Goal: Task Accomplishment & Management: Complete application form

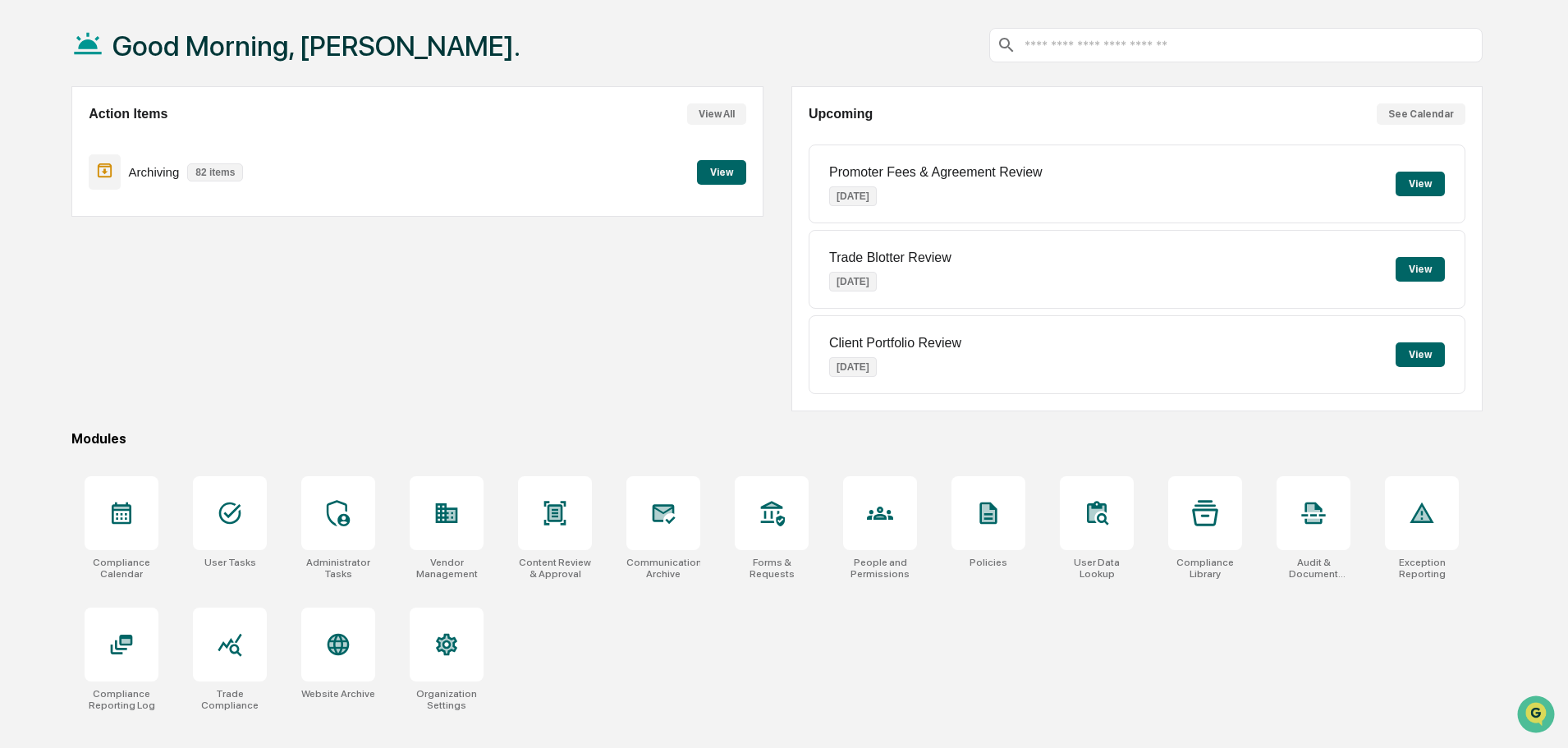
scroll to position [78, 0]
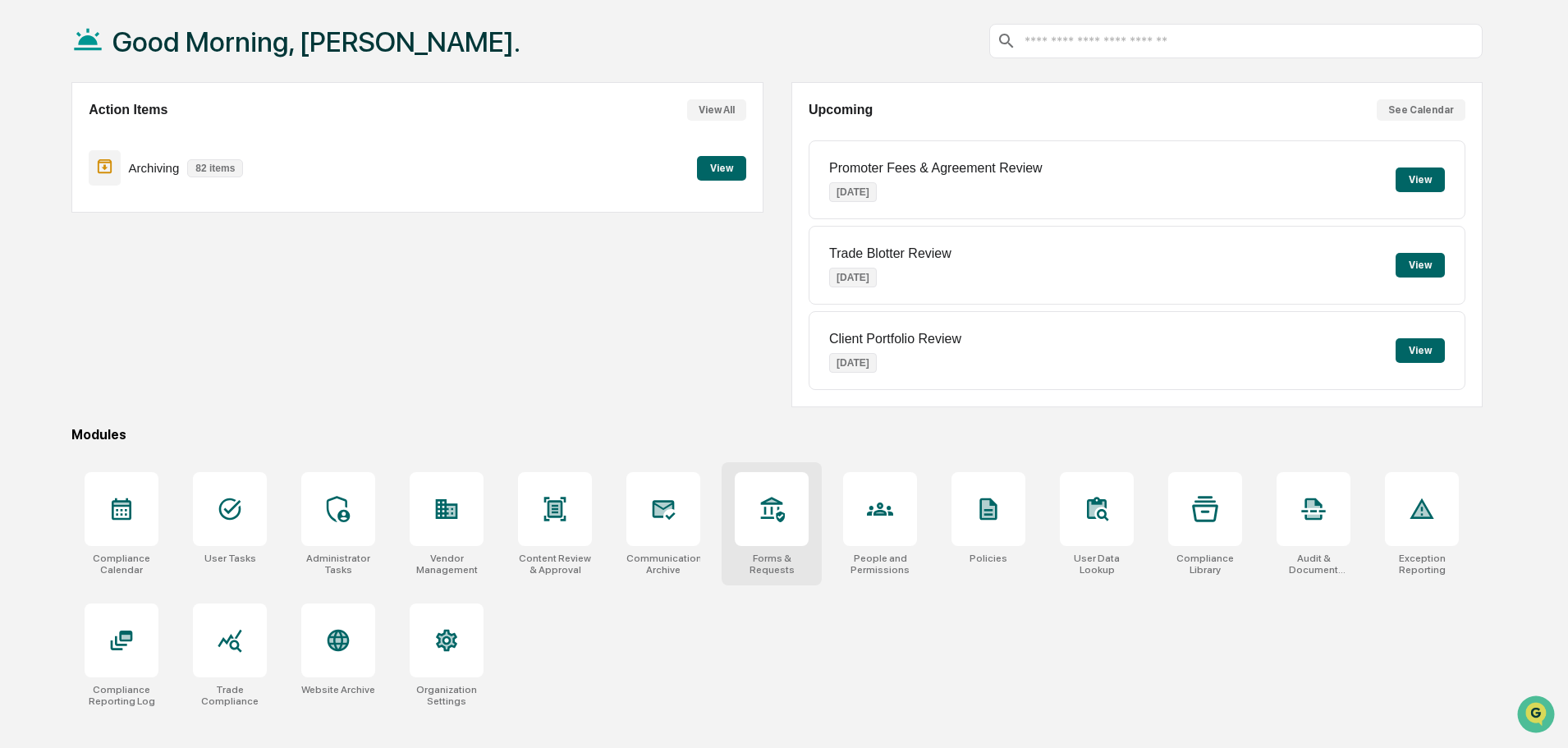
click at [773, 521] on icon at bounding box center [772, 509] width 26 height 26
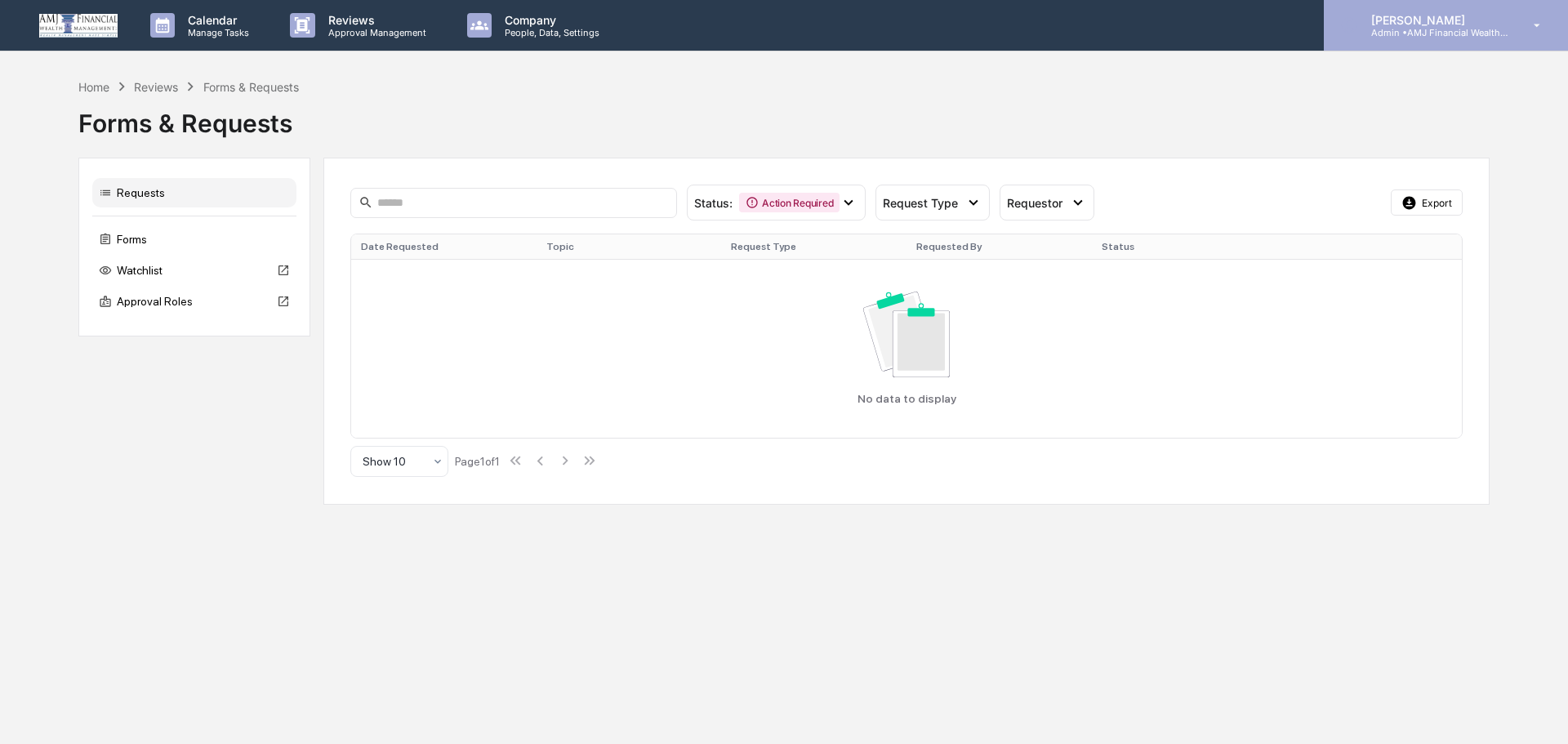
click at [1416, 17] on p "[PERSON_NAME]" at bounding box center [1434, 20] width 152 height 14
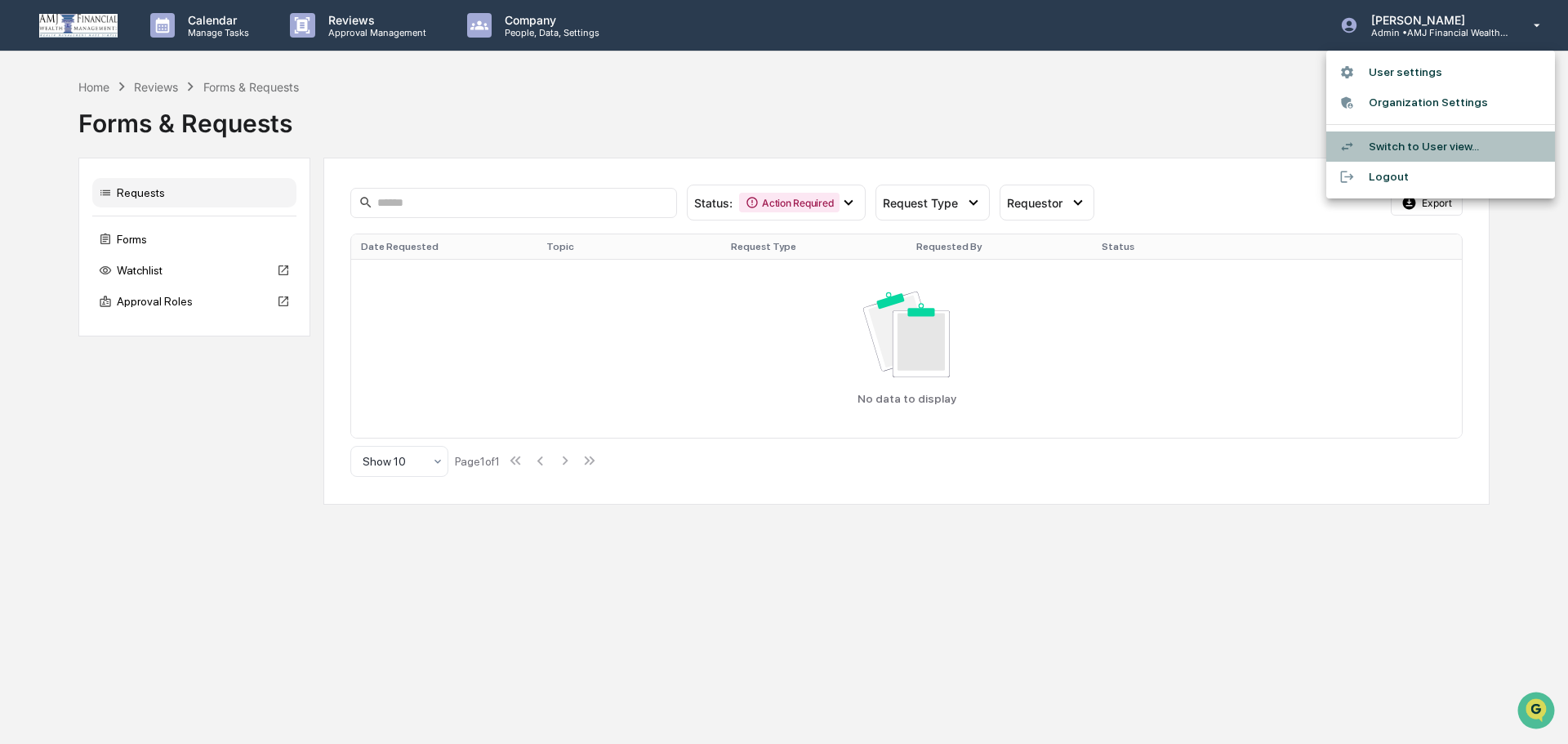
click at [1410, 143] on li "Switch to User view..." at bounding box center [1440, 146] width 229 height 30
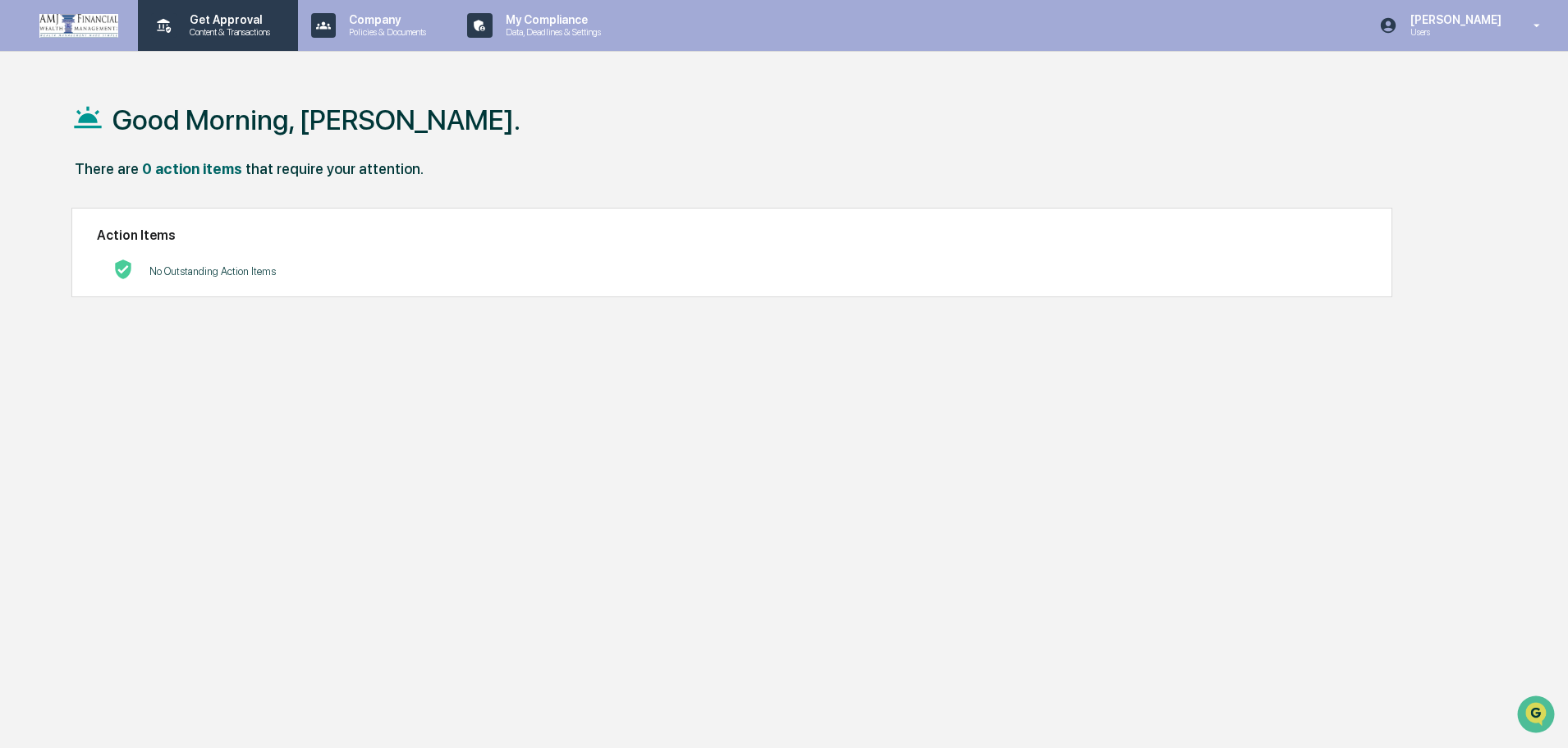
click at [227, 30] on p "Content & Transactions" at bounding box center [227, 32] width 102 height 11
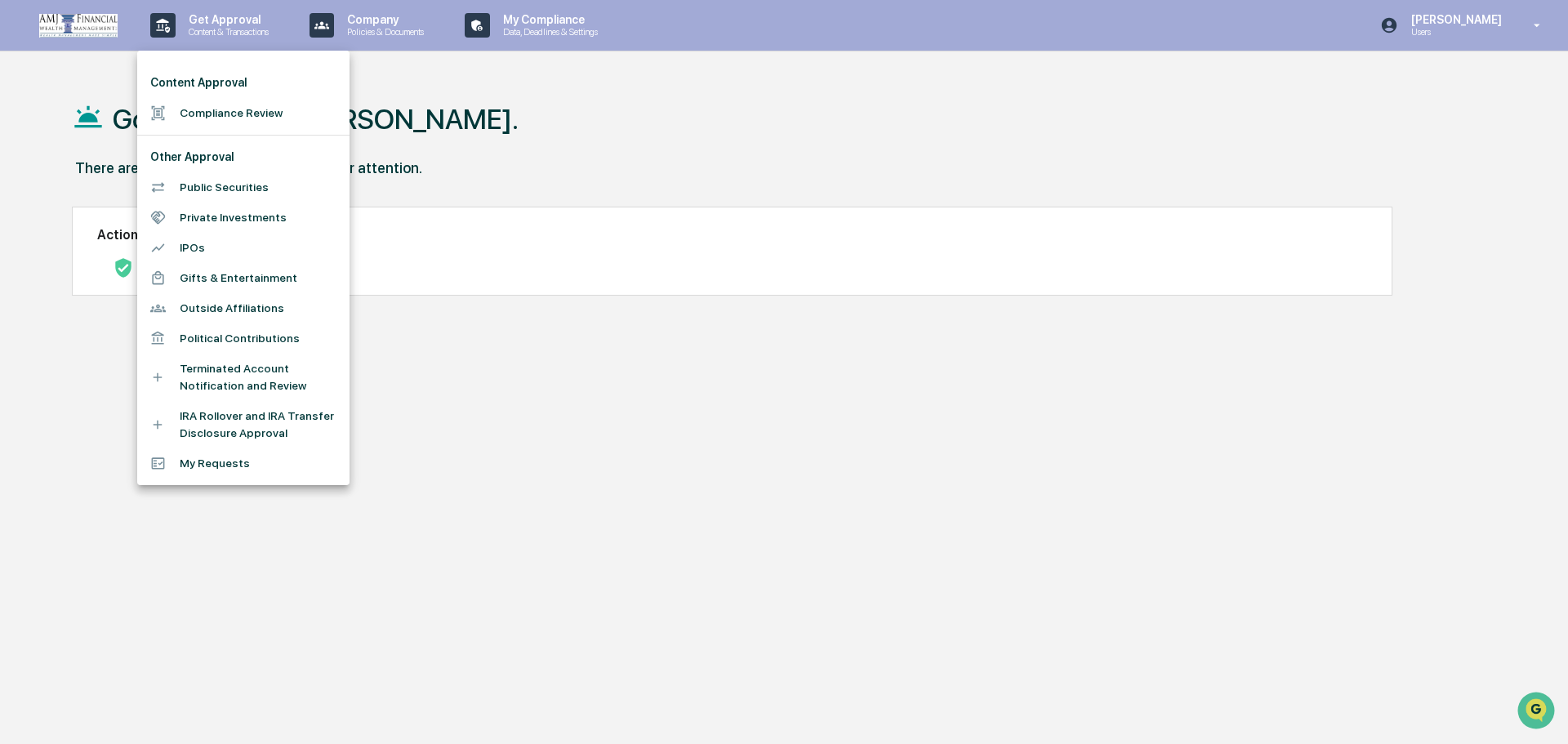
click at [769, 136] on div at bounding box center [784, 372] width 1568 height 744
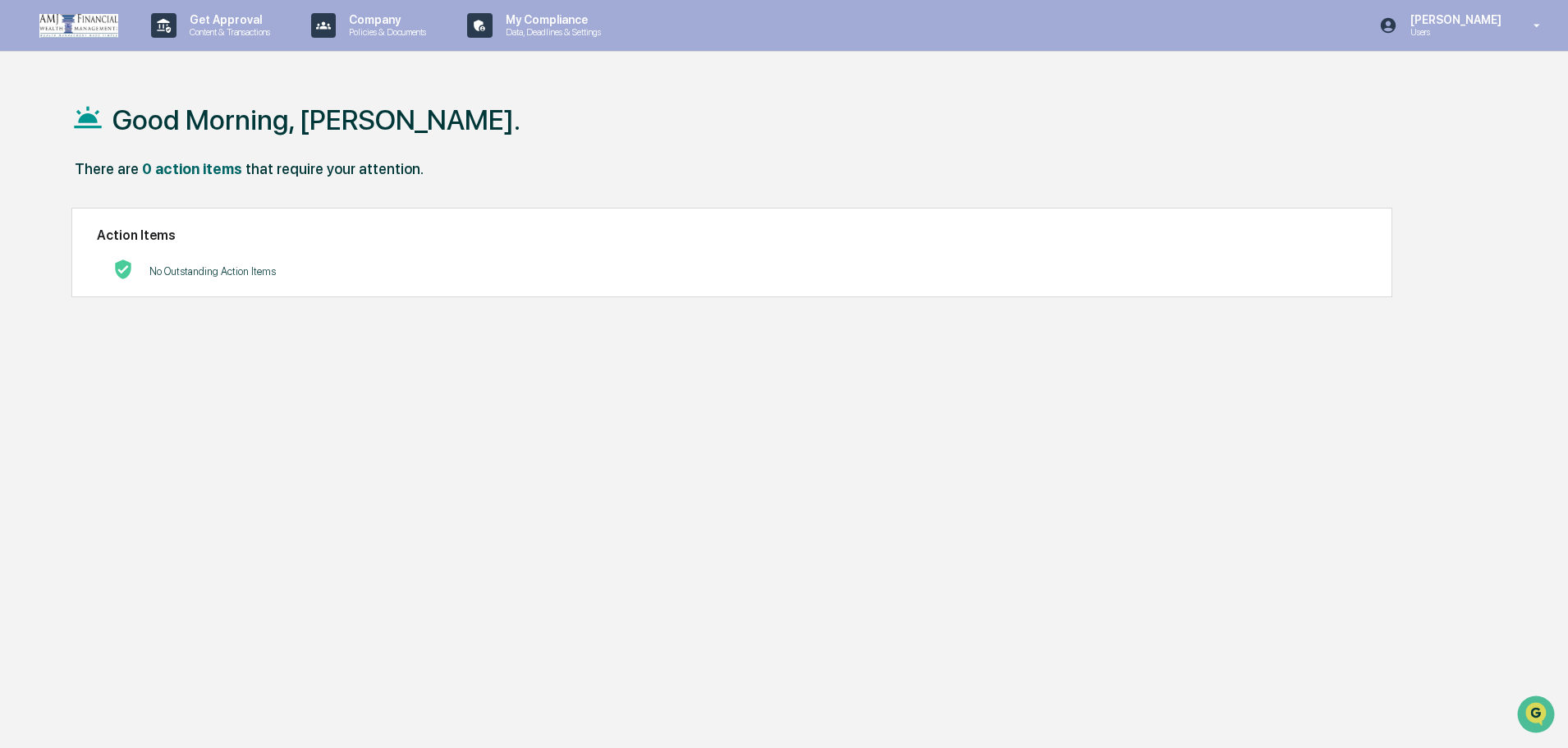
click at [1457, 23] on p "[PERSON_NAME]" at bounding box center [1453, 20] width 112 height 13
click at [1425, 82] on li "Switch to Admin view..." at bounding box center [1448, 83] width 230 height 30
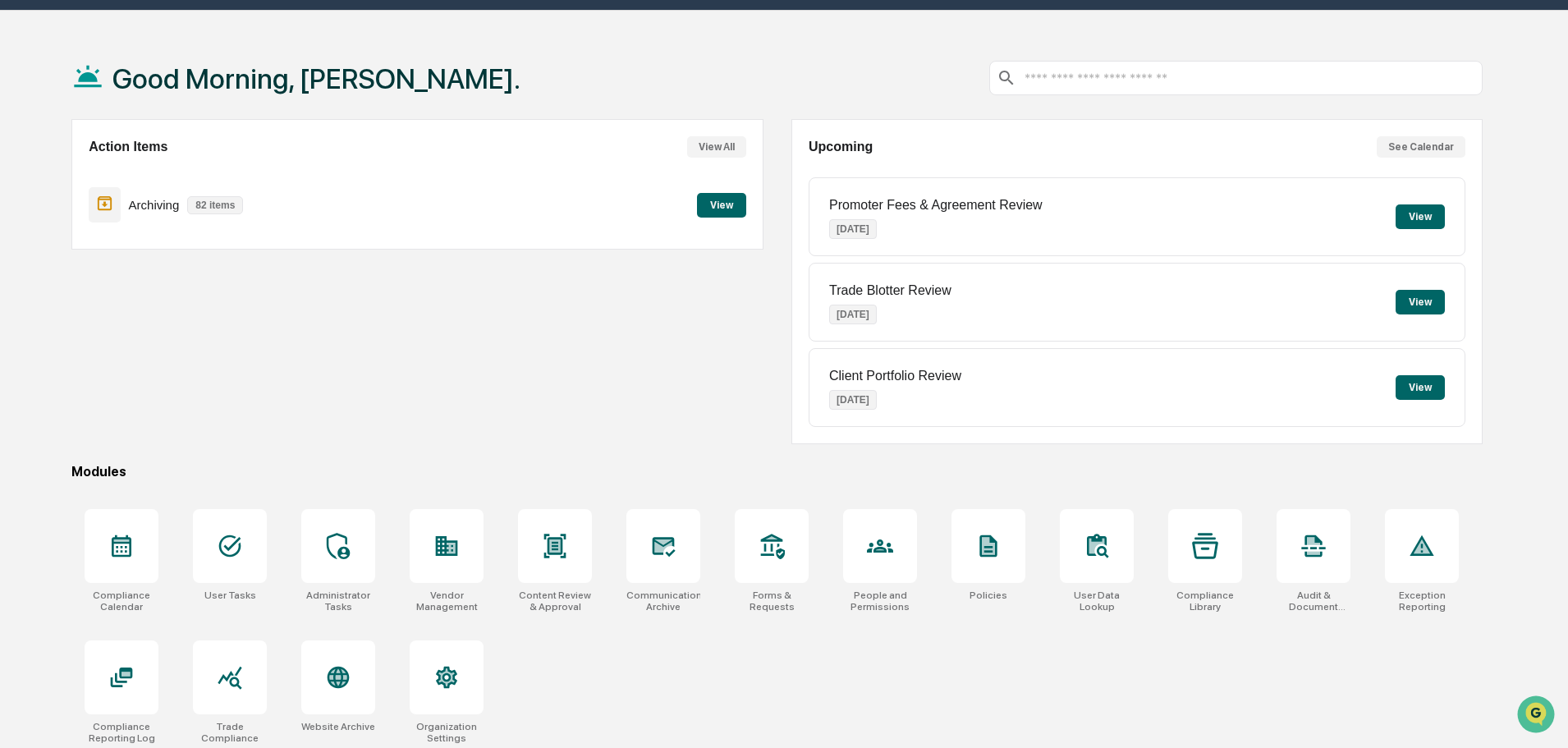
scroll to position [78, 0]
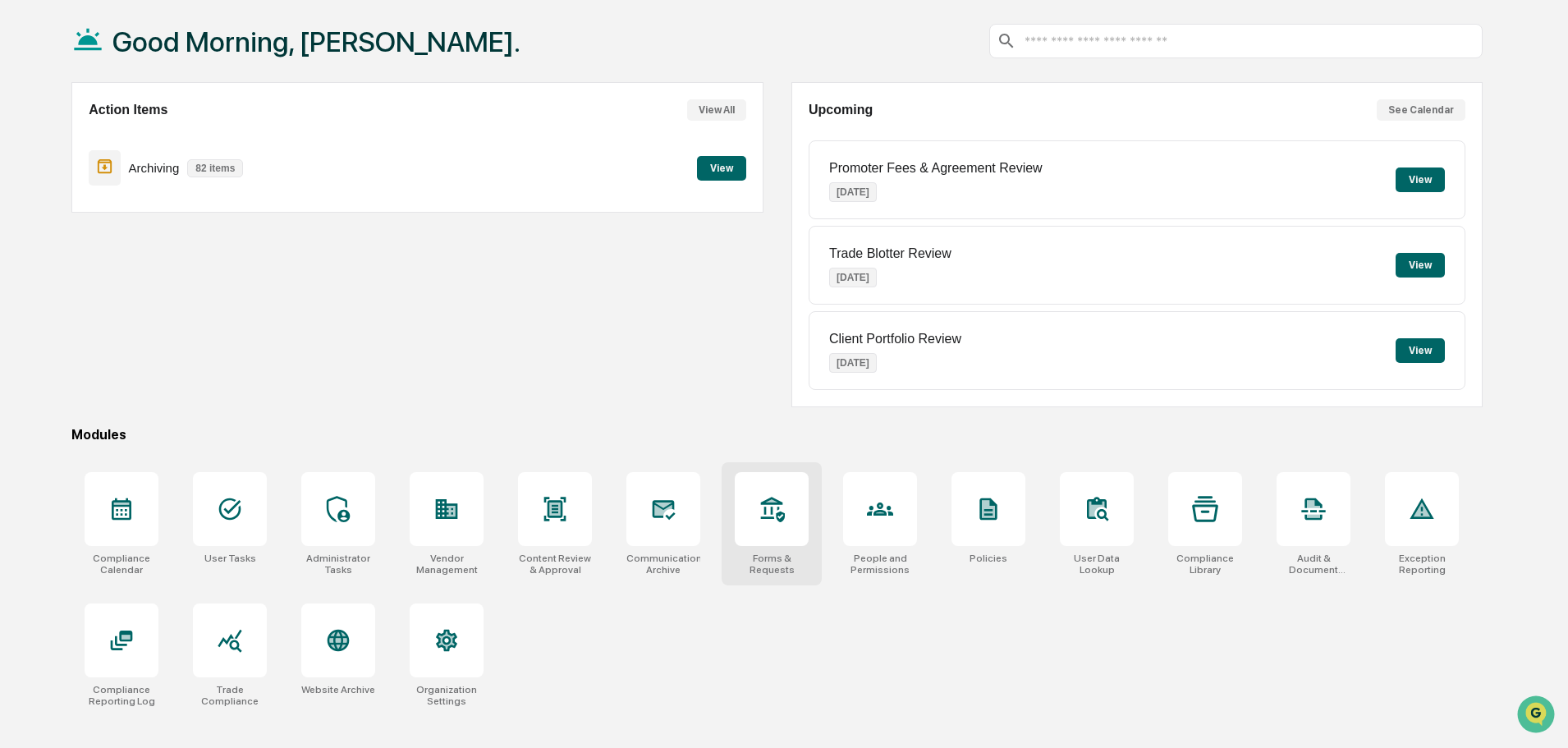
click at [761, 524] on div at bounding box center [771, 509] width 74 height 74
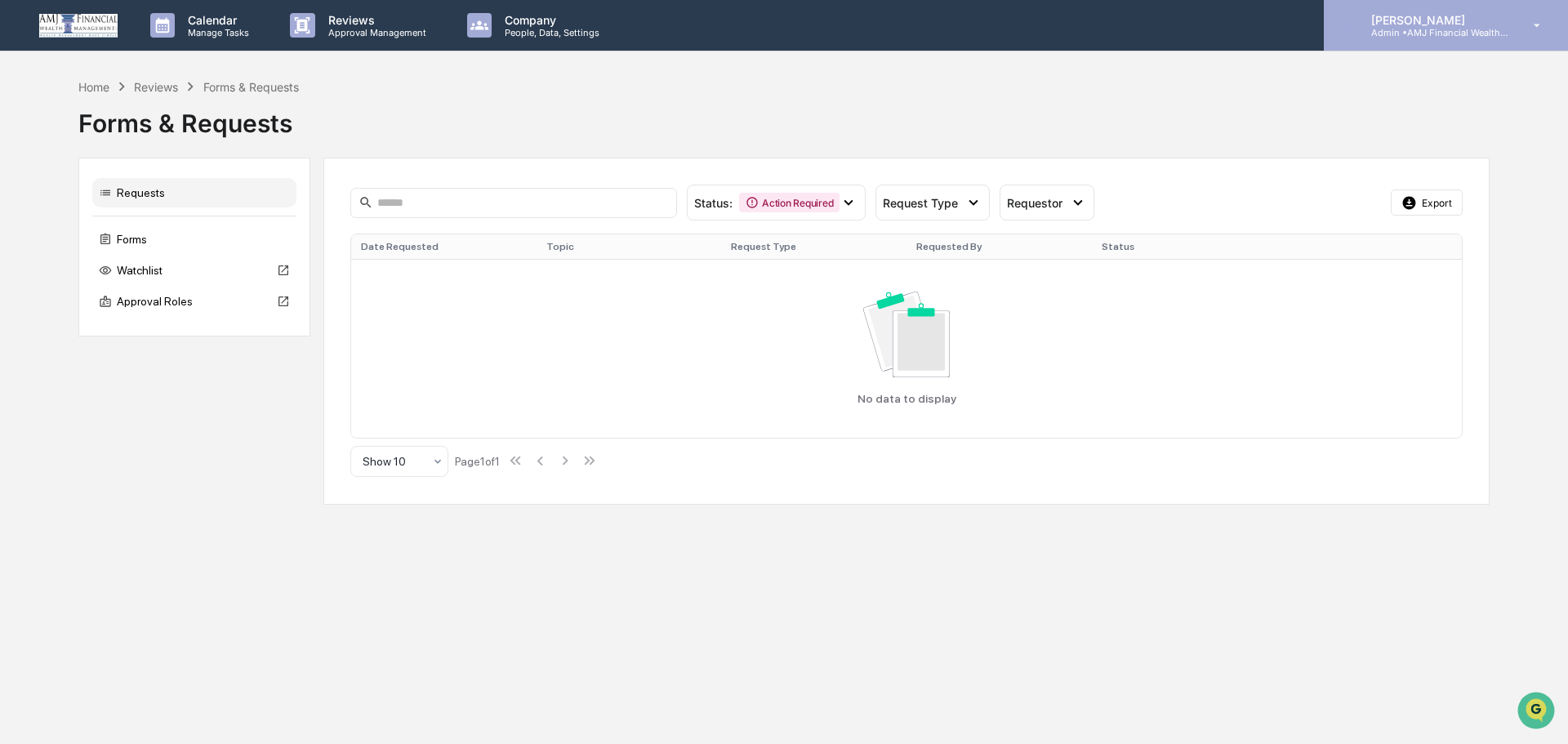
click at [1412, 24] on p "[PERSON_NAME]" at bounding box center [1434, 20] width 152 height 14
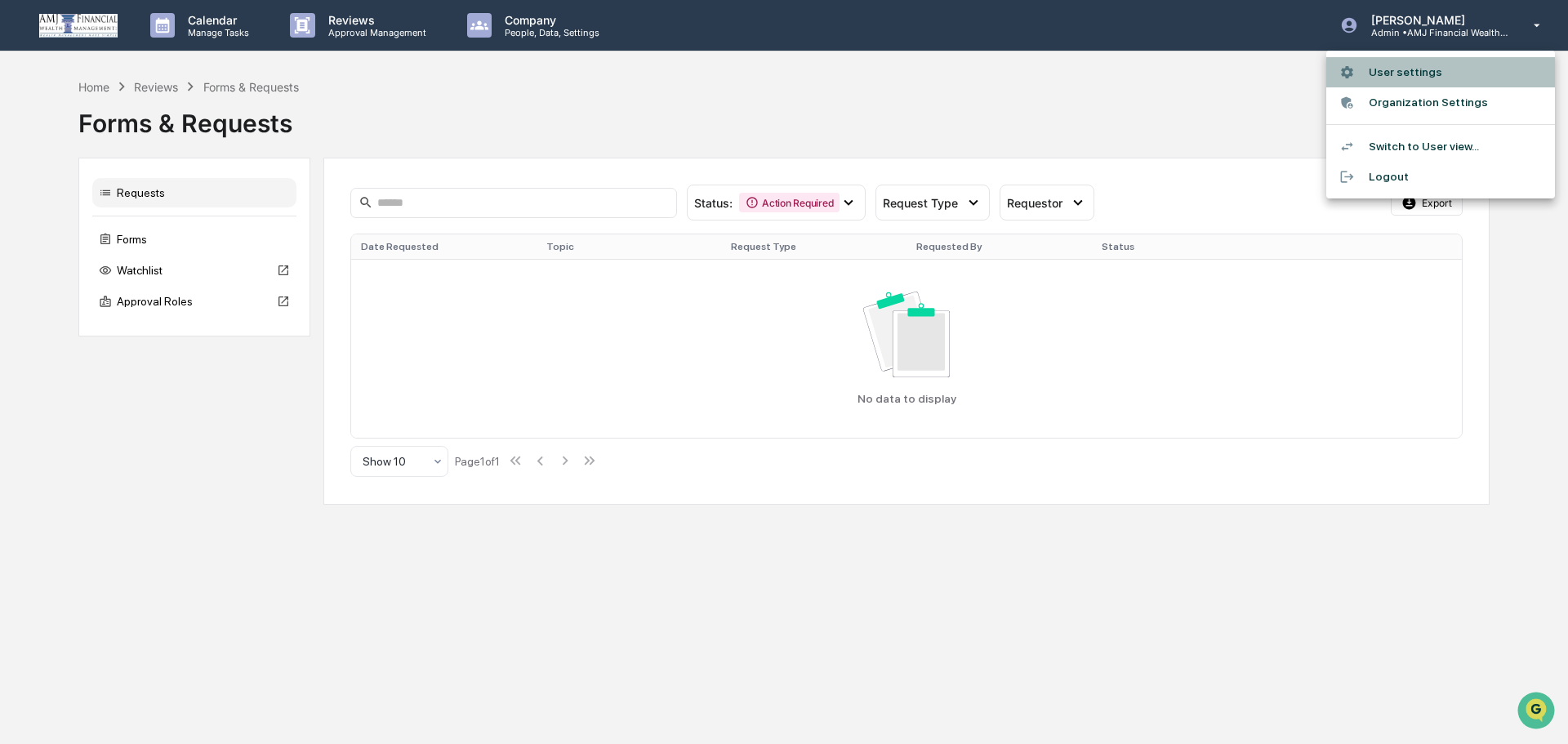
click at [1401, 66] on li "User settings" at bounding box center [1440, 72] width 229 height 30
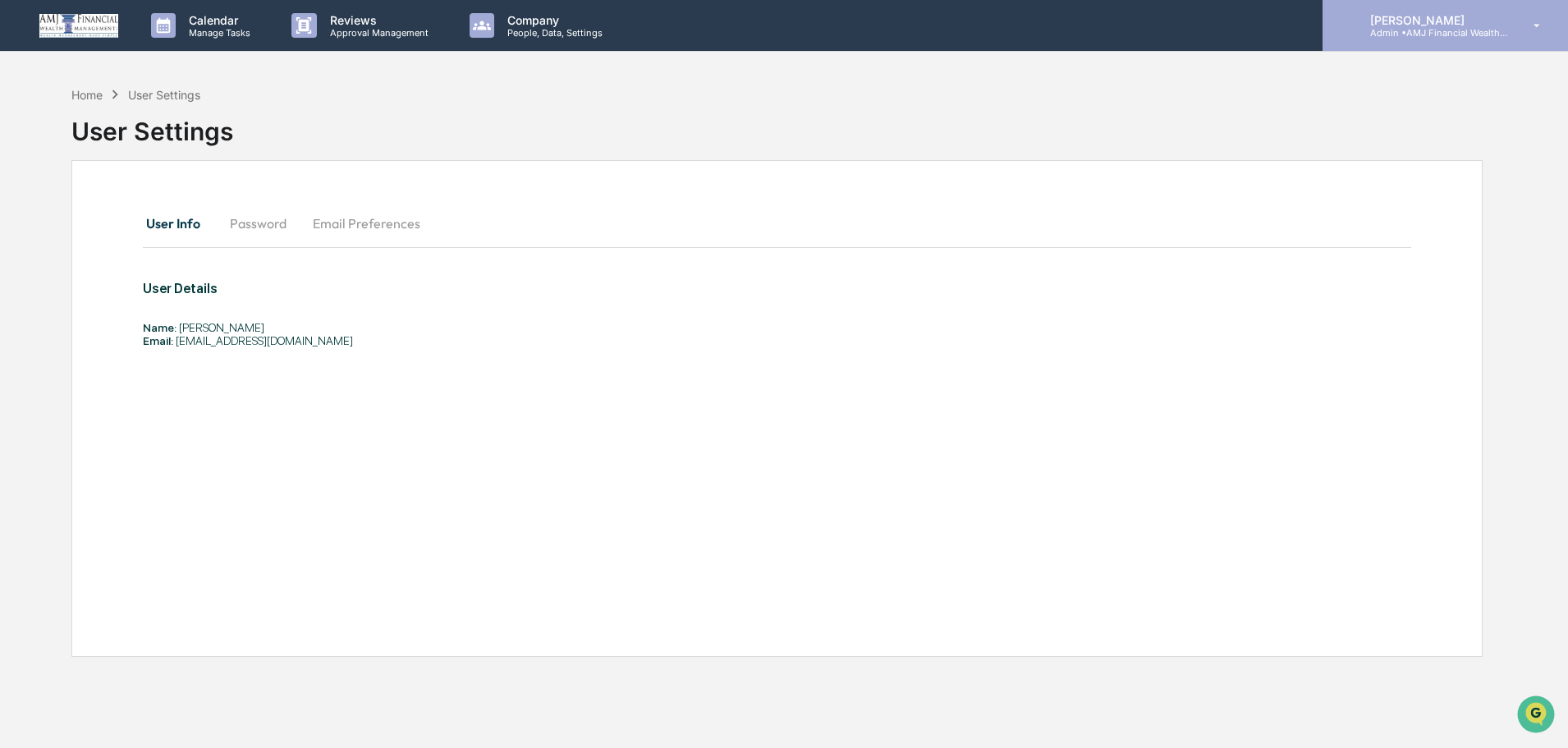
click at [1475, 22] on p "[PERSON_NAME]" at bounding box center [1433, 20] width 153 height 14
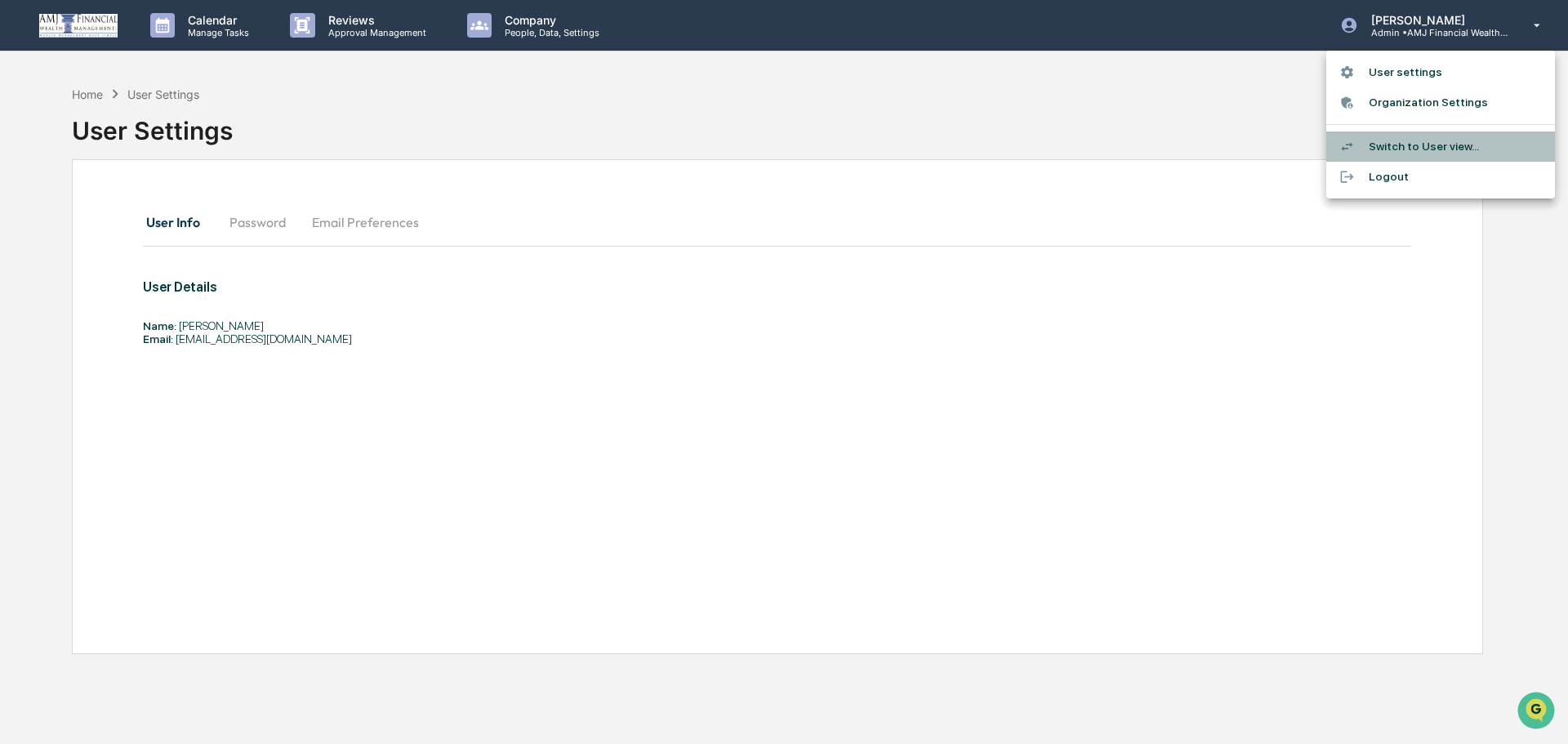
click at [1410, 147] on li "Switch to User view..." at bounding box center [1440, 146] width 229 height 30
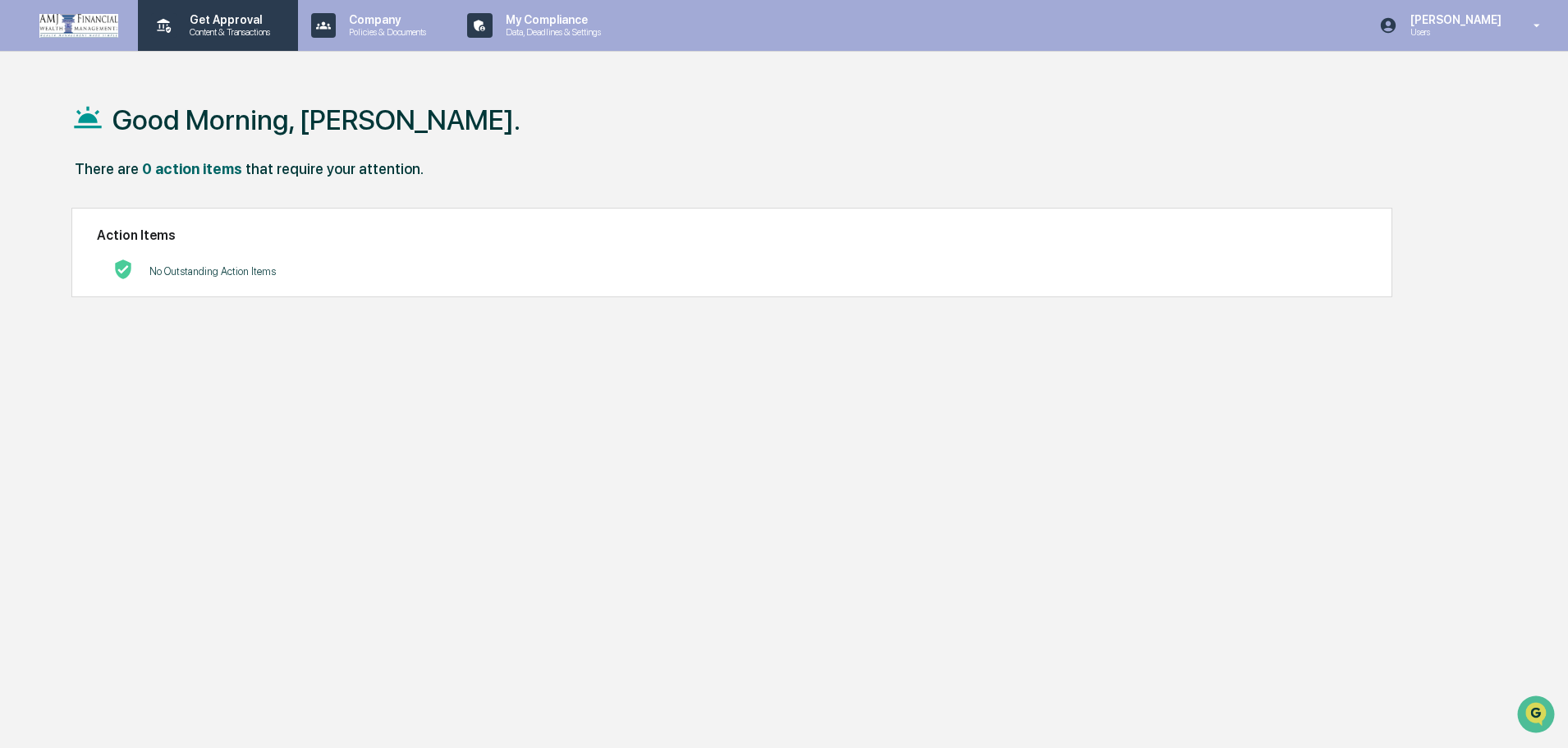
click at [205, 12] on div "Get Approval Content & Transactions" at bounding box center [216, 25] width 143 height 51
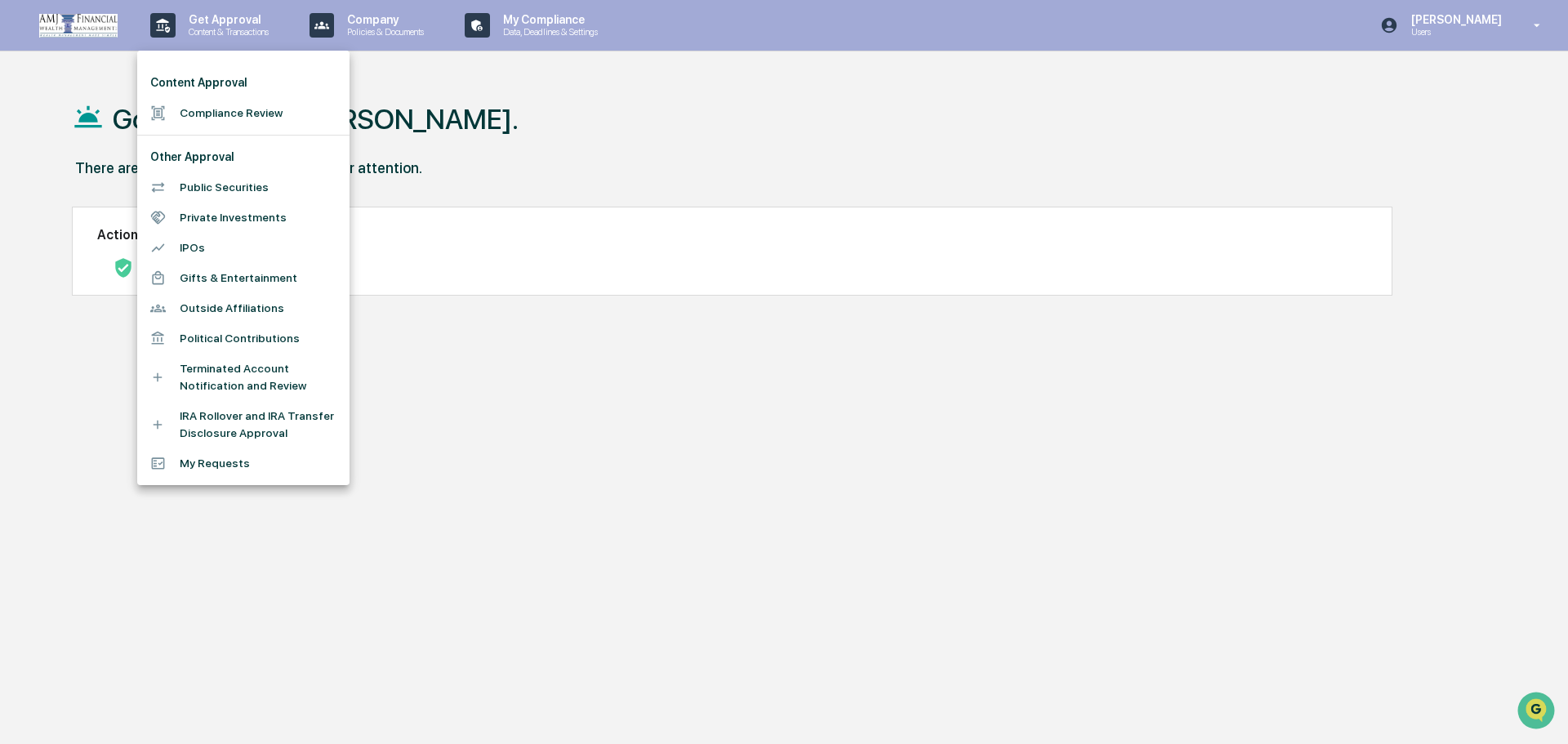
click at [542, 109] on div at bounding box center [784, 372] width 1568 height 744
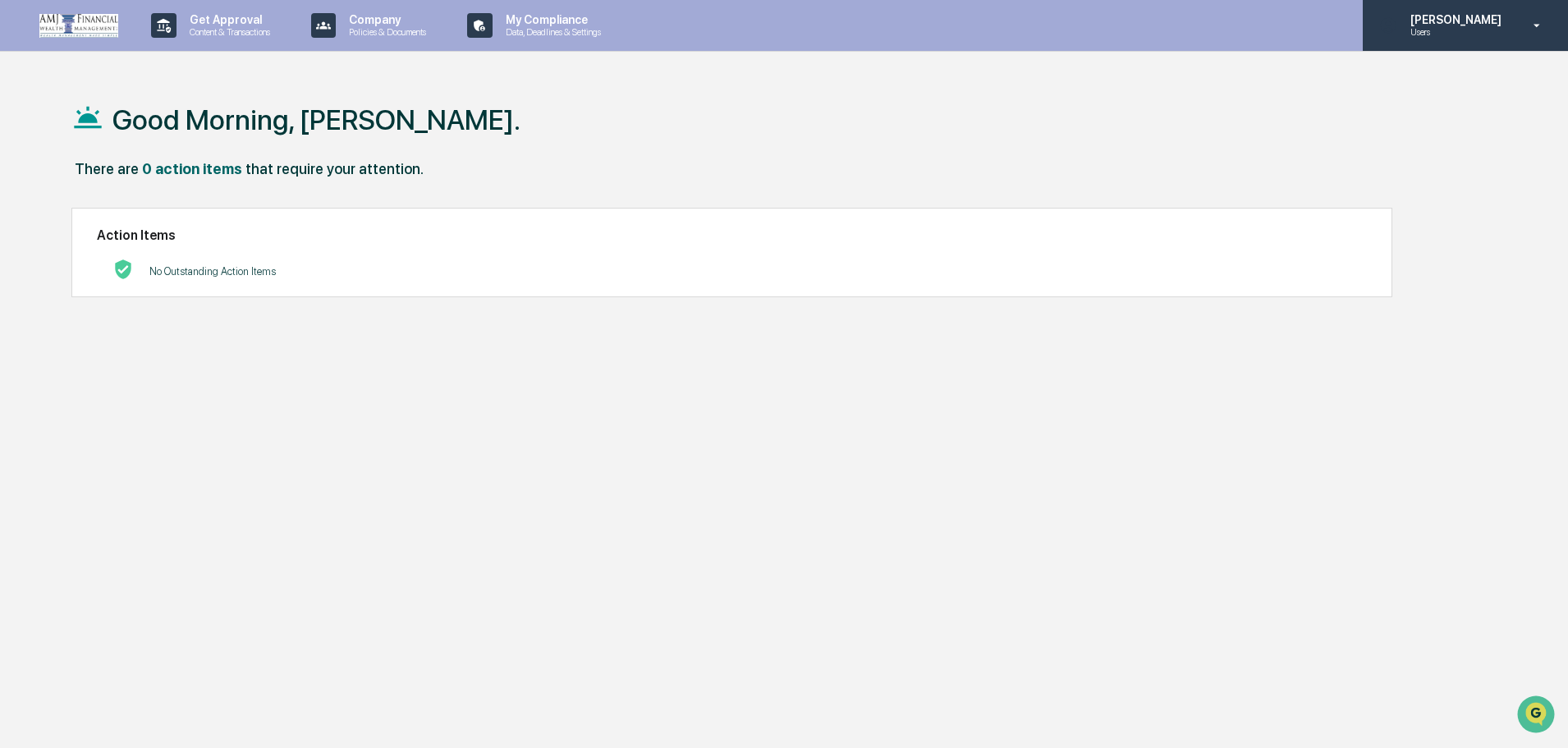
click at [1458, 23] on p "[PERSON_NAME]" at bounding box center [1453, 20] width 112 height 13
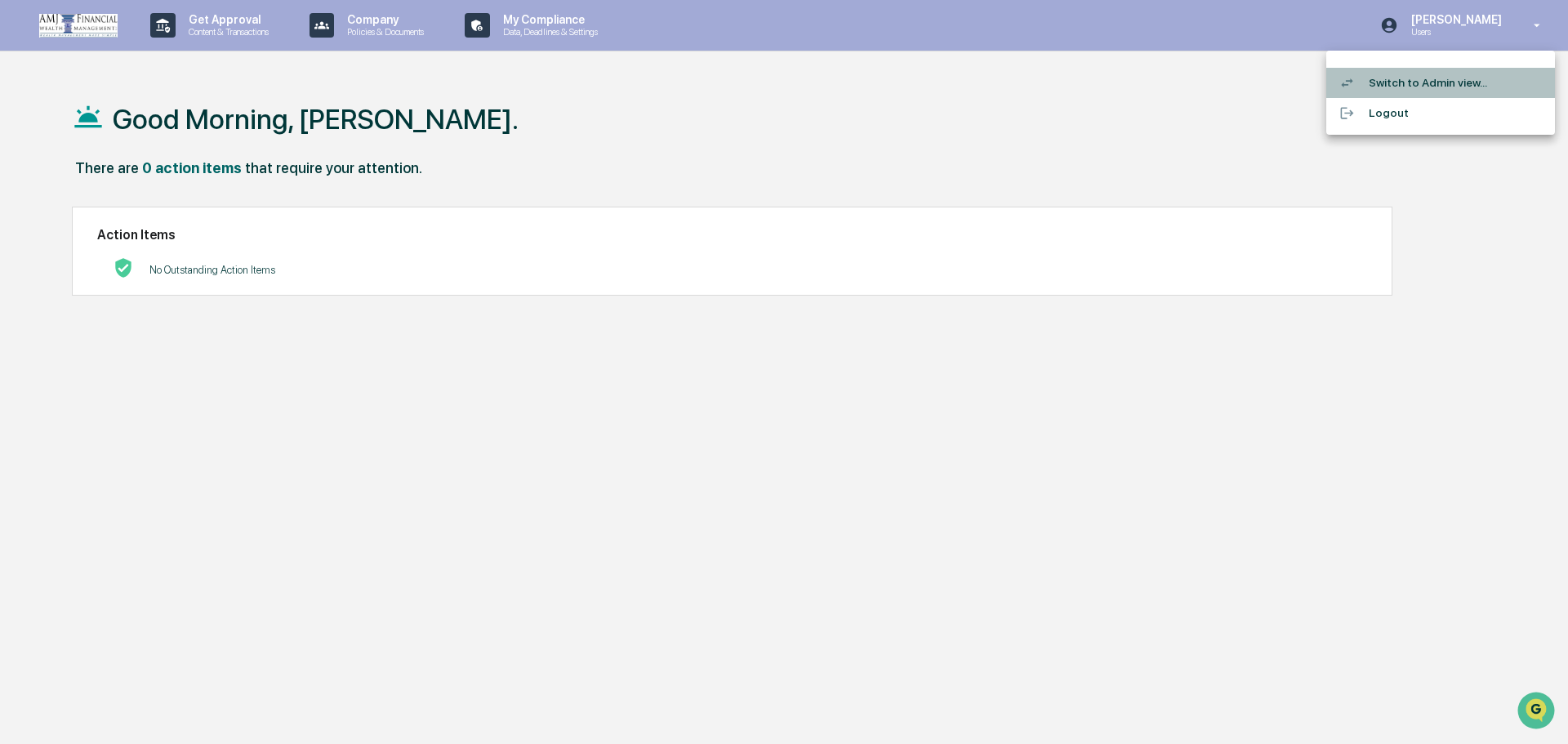
click at [1413, 80] on li "Switch to Admin view..." at bounding box center [1440, 83] width 229 height 30
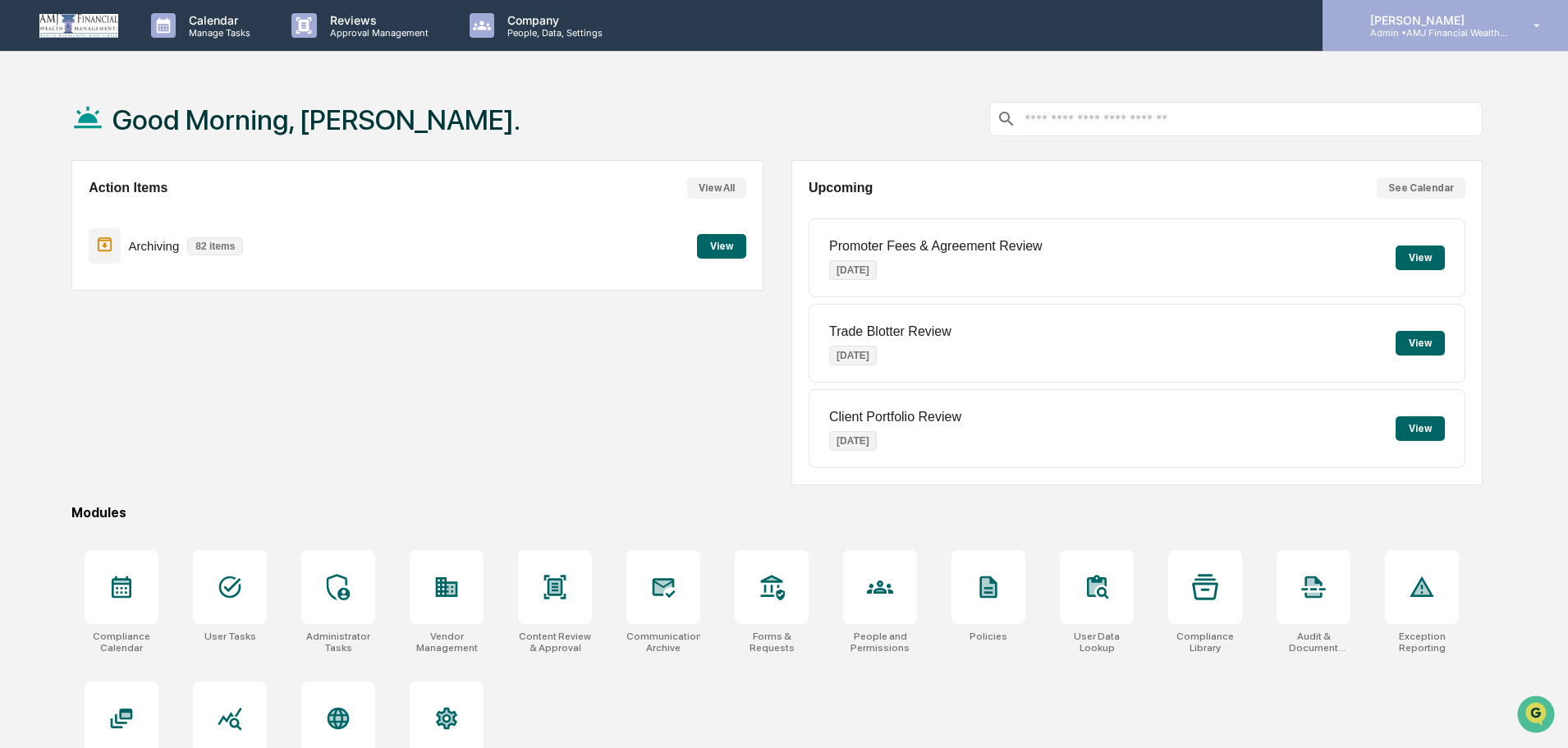
click at [1448, 29] on p "Admin • AMJ Financial Wealth Management" at bounding box center [1433, 33] width 153 height 11
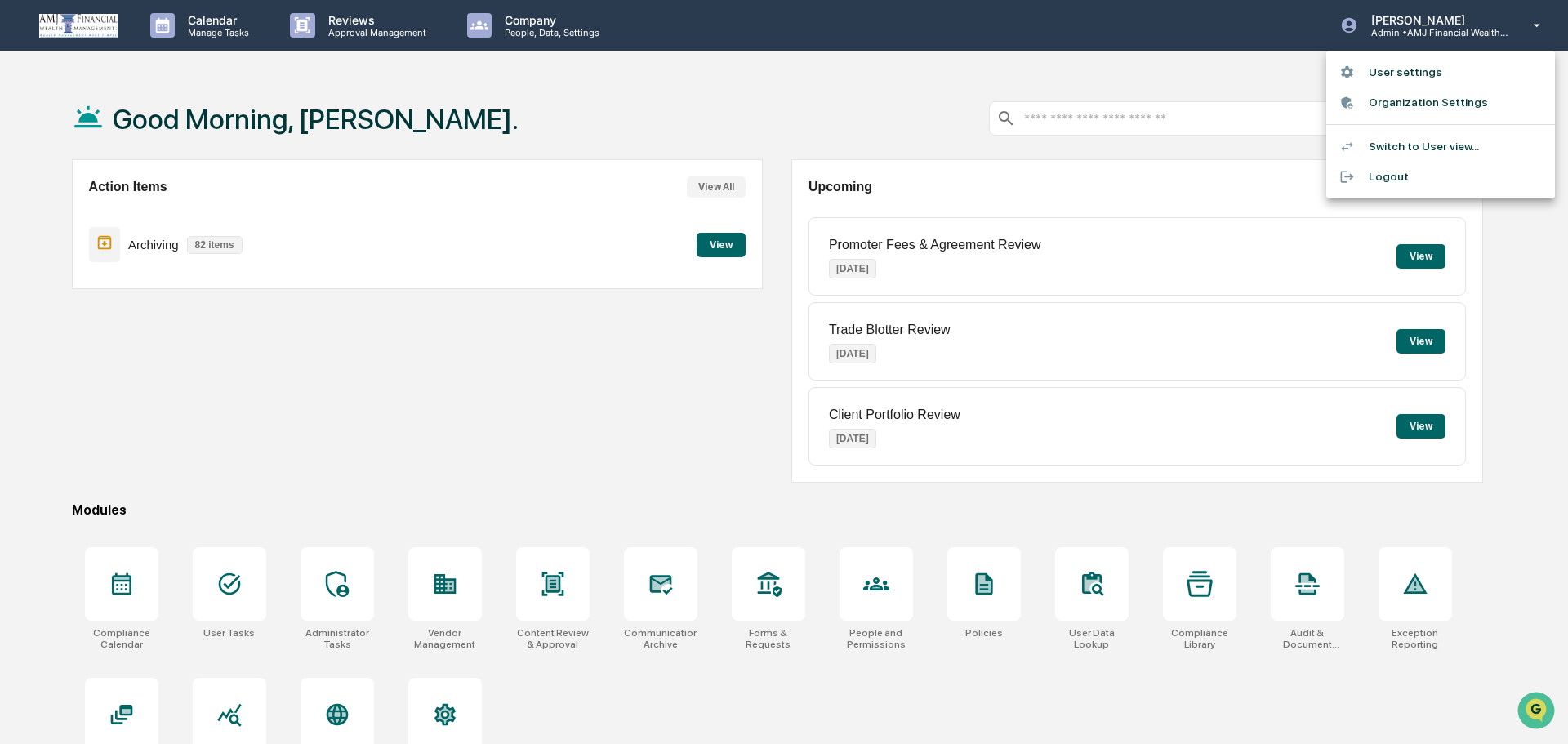
click at [1426, 144] on li "Switch to User view..." at bounding box center [1440, 146] width 229 height 30
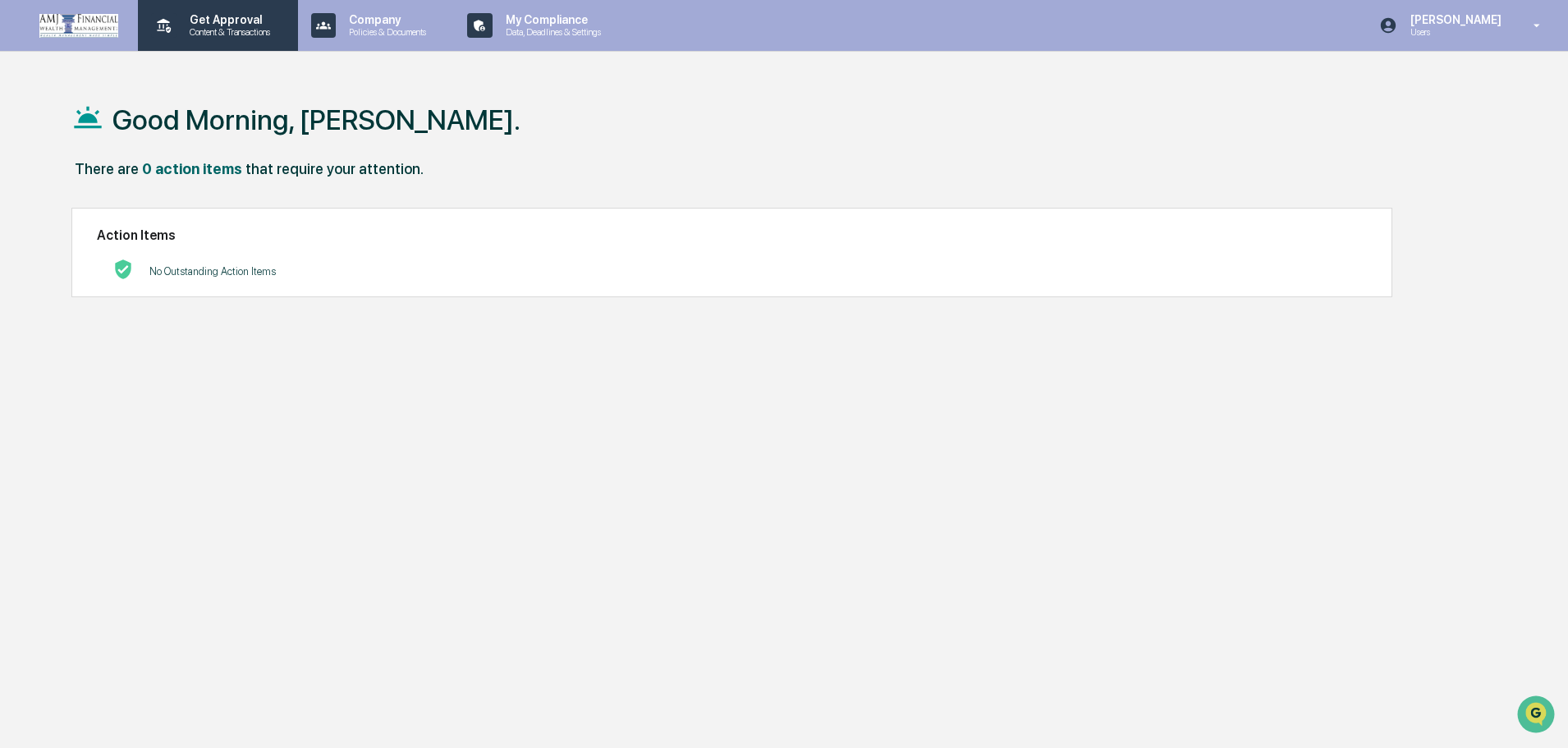
click at [224, 30] on p "Content & Transactions" at bounding box center [227, 32] width 102 height 11
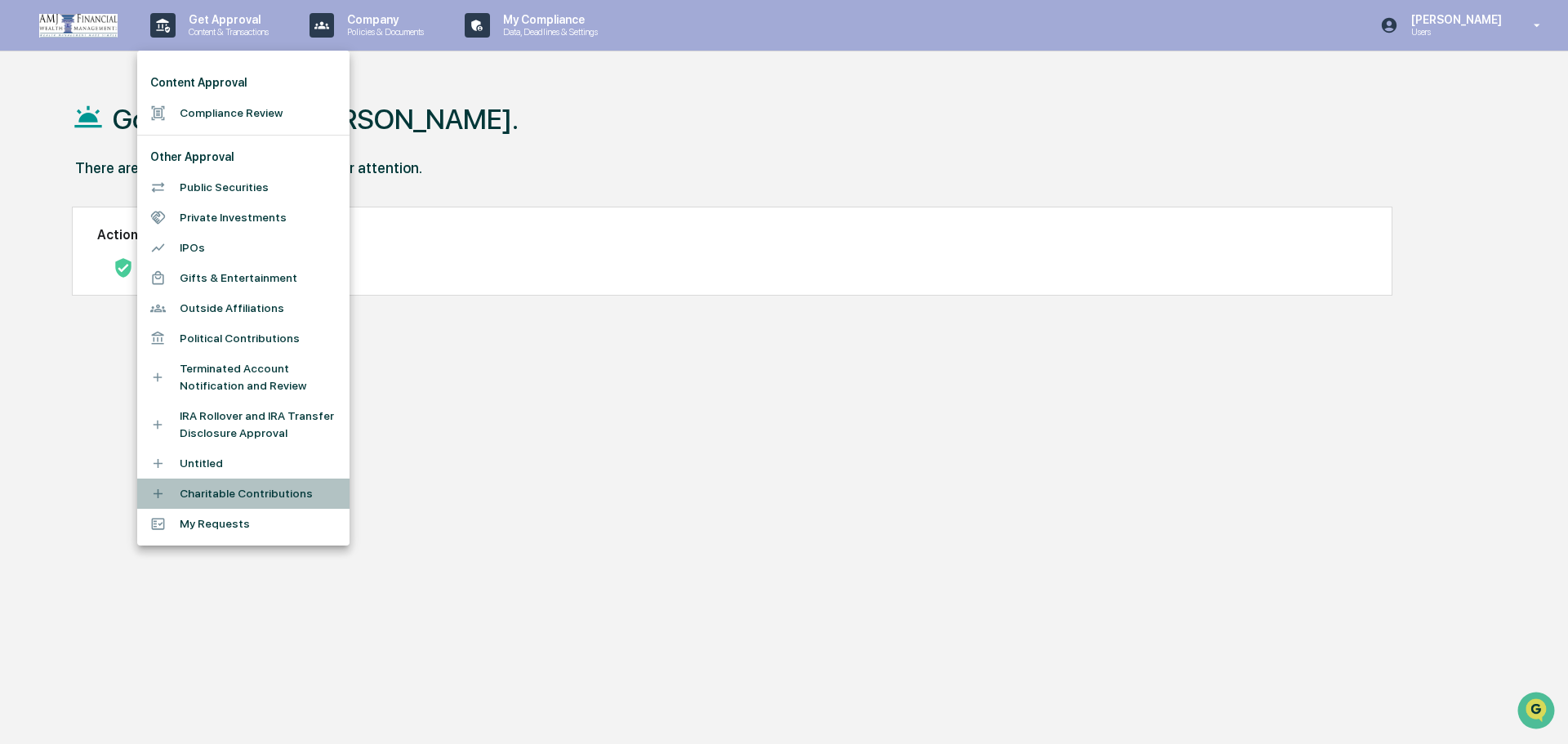
click at [231, 493] on li "Charitable Contributions" at bounding box center [243, 493] width 212 height 30
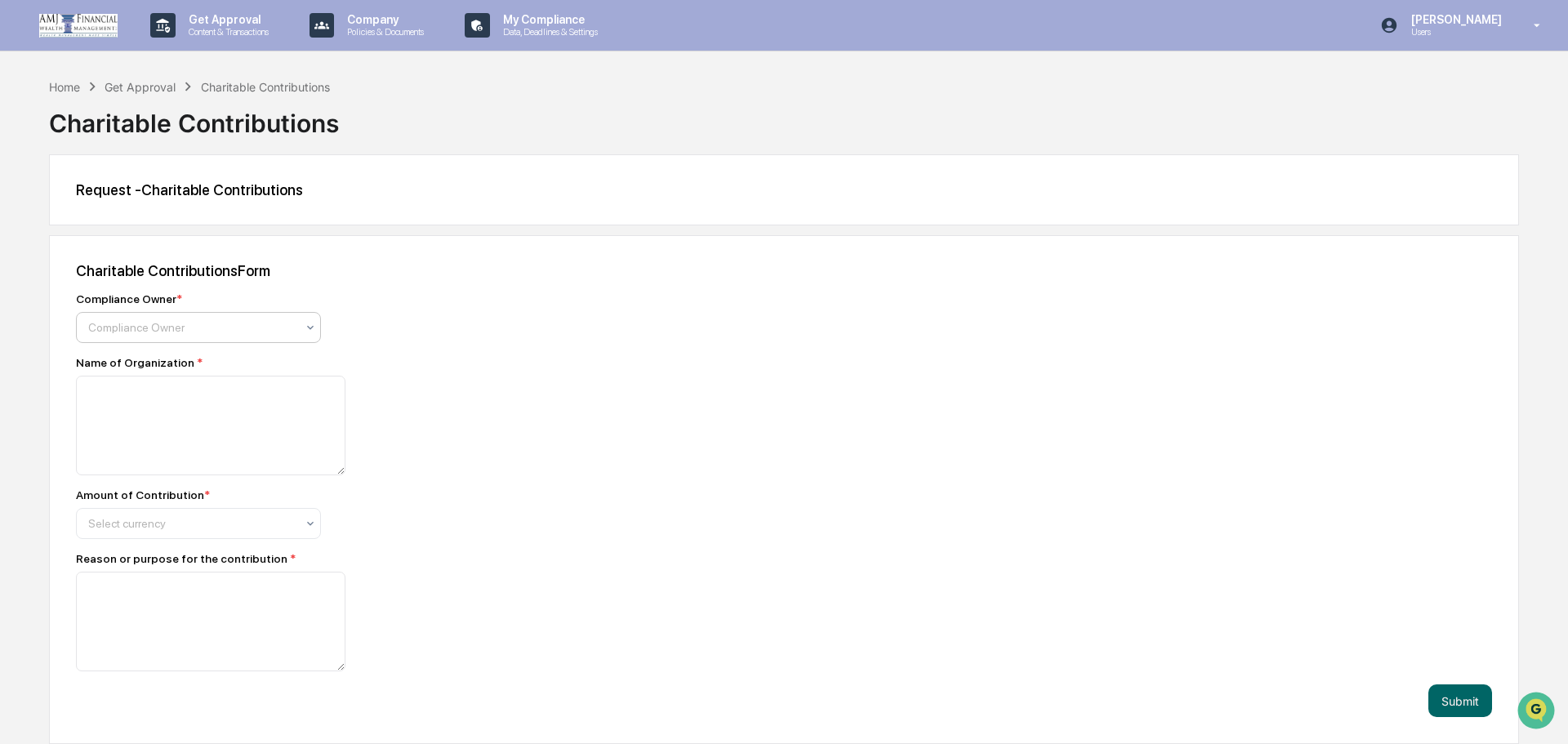
click at [306, 328] on icon at bounding box center [310, 327] width 13 height 13
click at [231, 23] on p "Get Approval" at bounding box center [226, 20] width 101 height 13
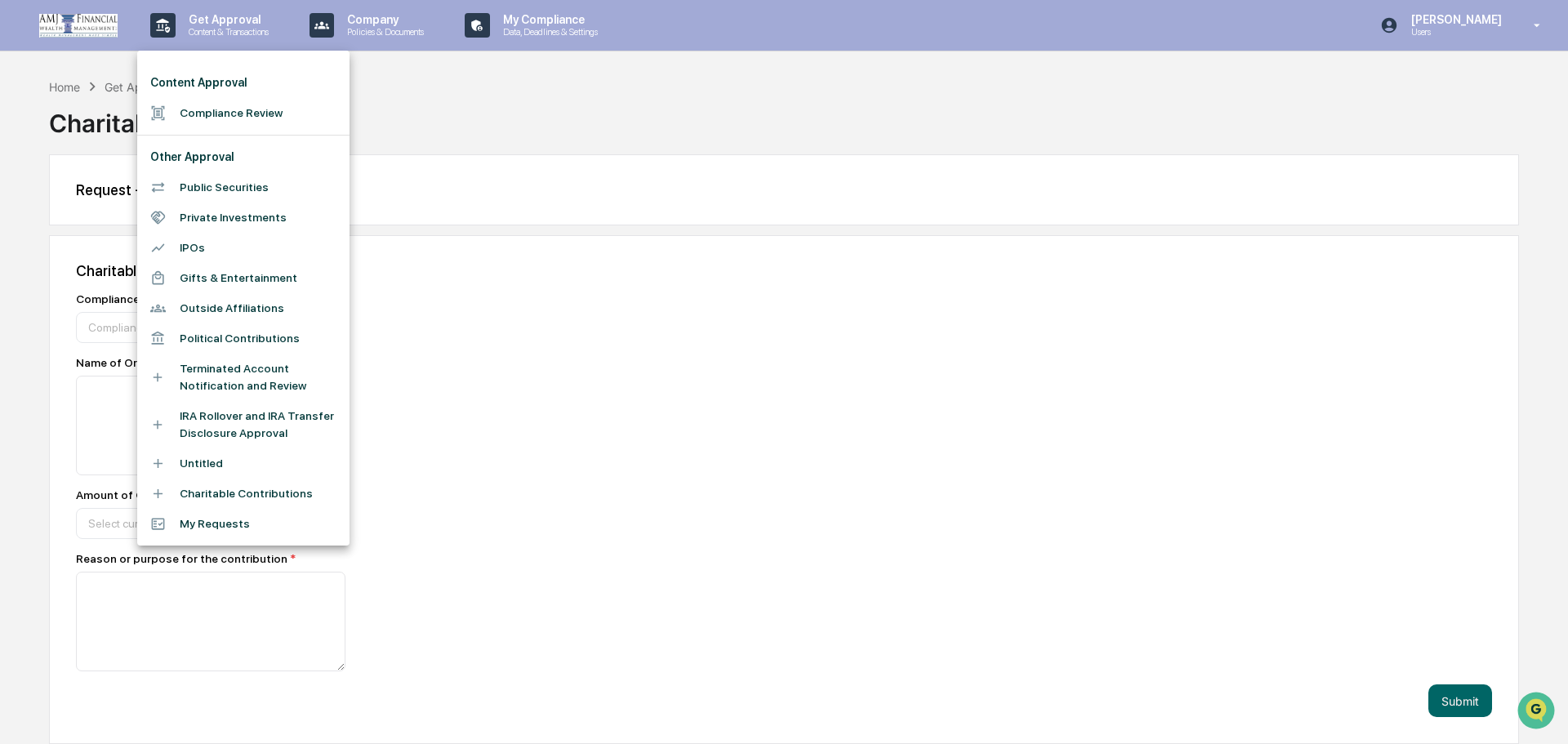
click at [218, 487] on li "Charitable Contributions" at bounding box center [243, 493] width 212 height 30
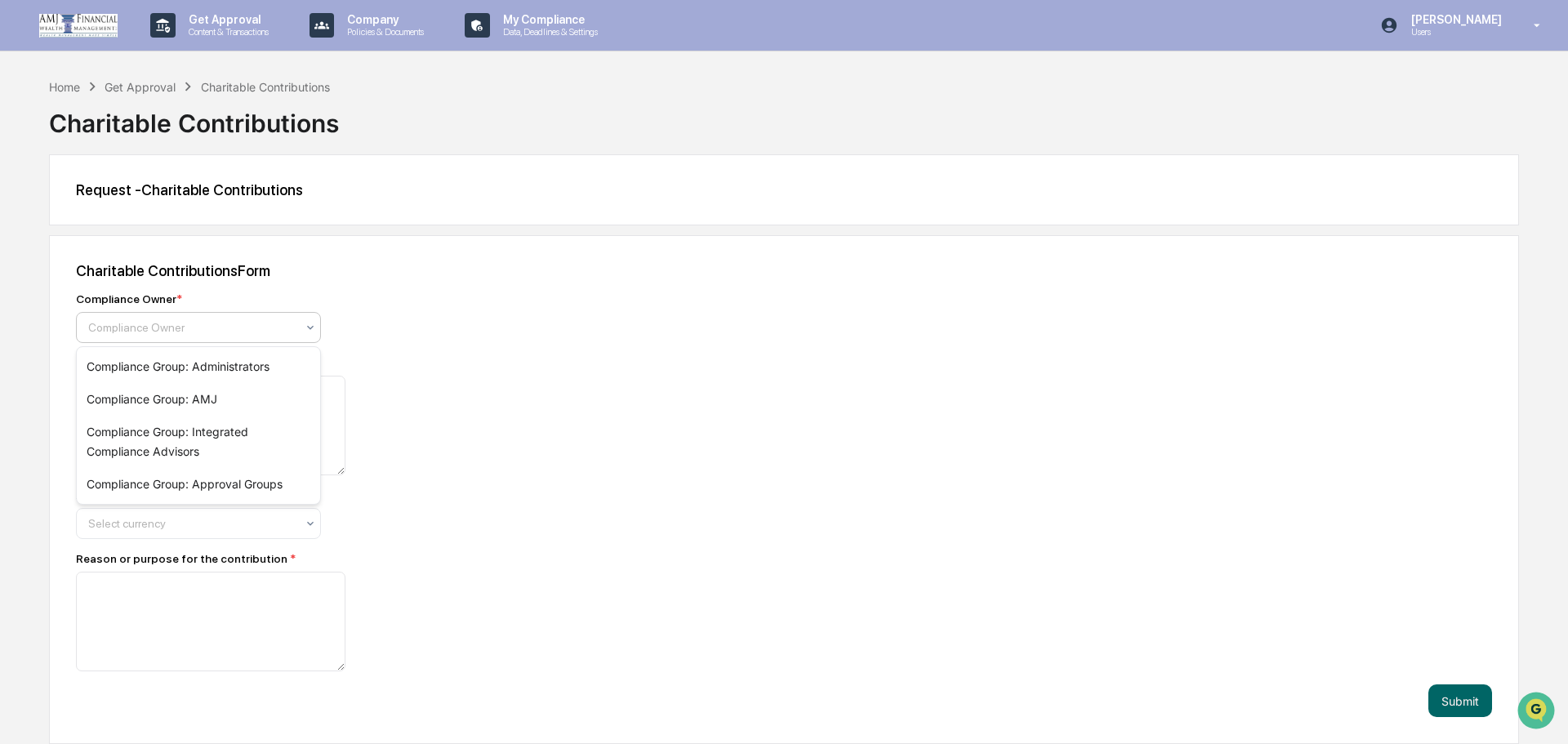
click at [309, 326] on icon at bounding box center [310, 327] width 13 height 13
click at [199, 401] on div "Compliance Group: AMJ" at bounding box center [198, 399] width 243 height 33
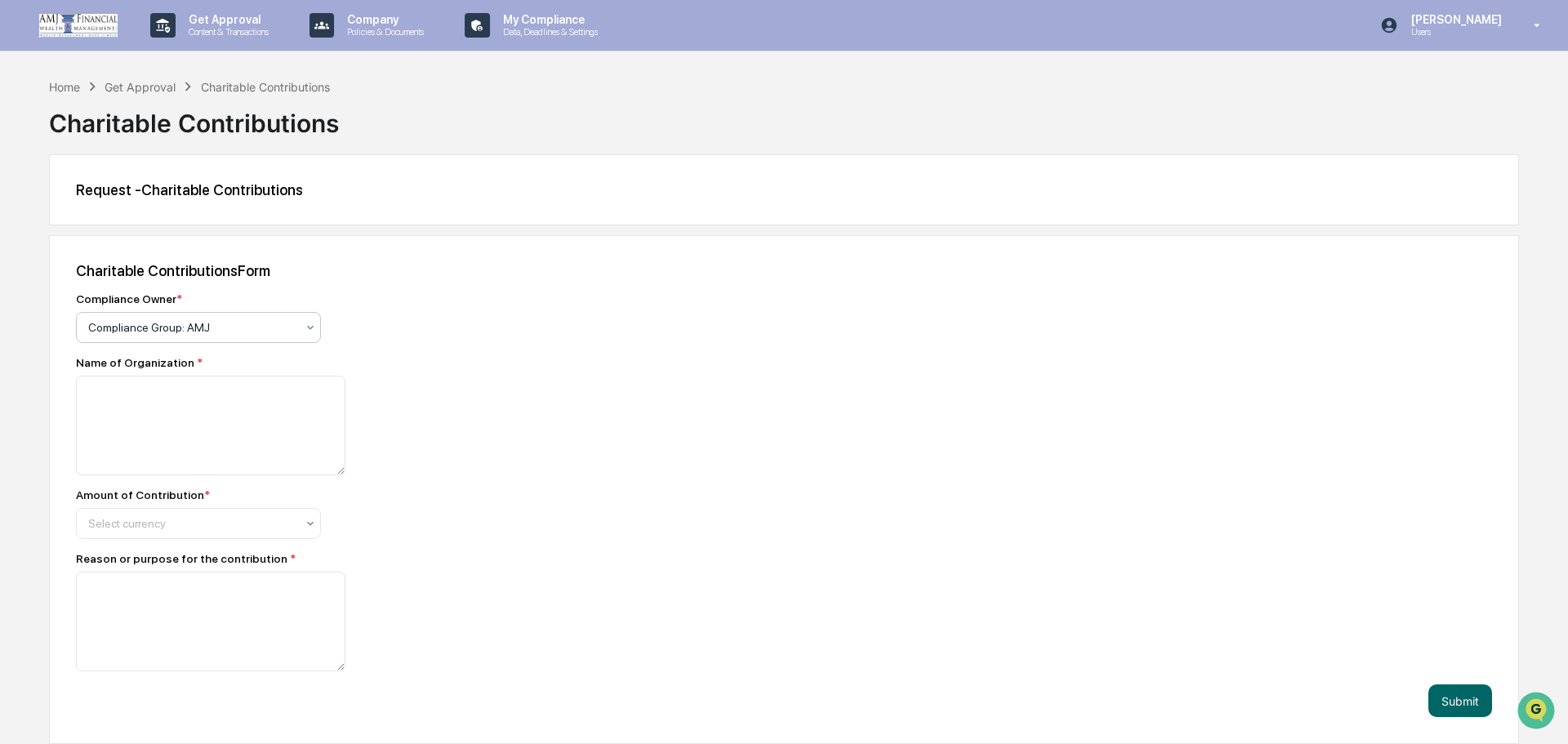
click at [307, 330] on icon at bounding box center [310, 327] width 13 height 13
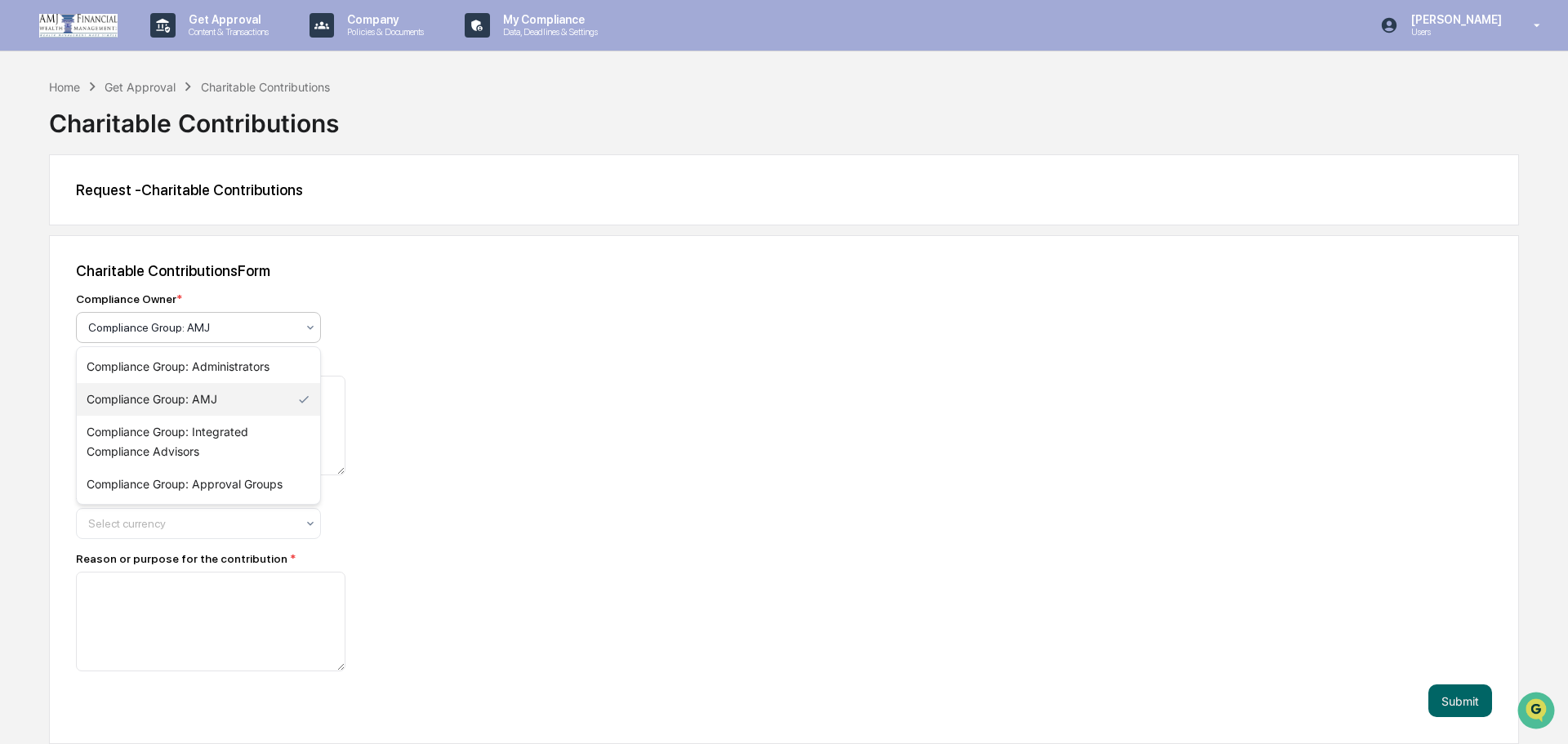
click at [190, 396] on div "Compliance Group: AMJ" at bounding box center [198, 399] width 243 height 33
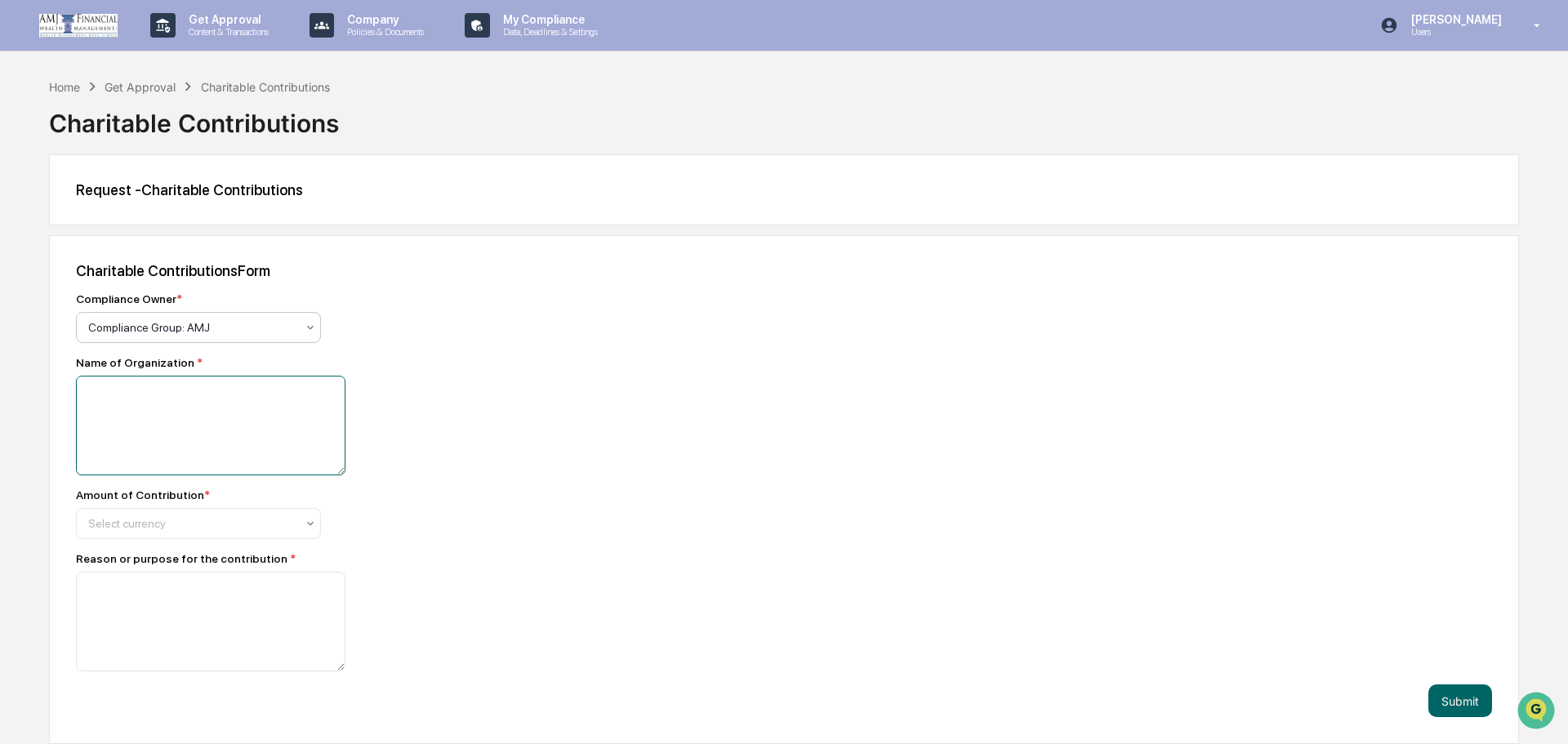
click at [194, 390] on textarea at bounding box center [210, 426] width 269 height 99
type textarea "**********"
click at [307, 527] on icon at bounding box center [310, 524] width 13 height 13
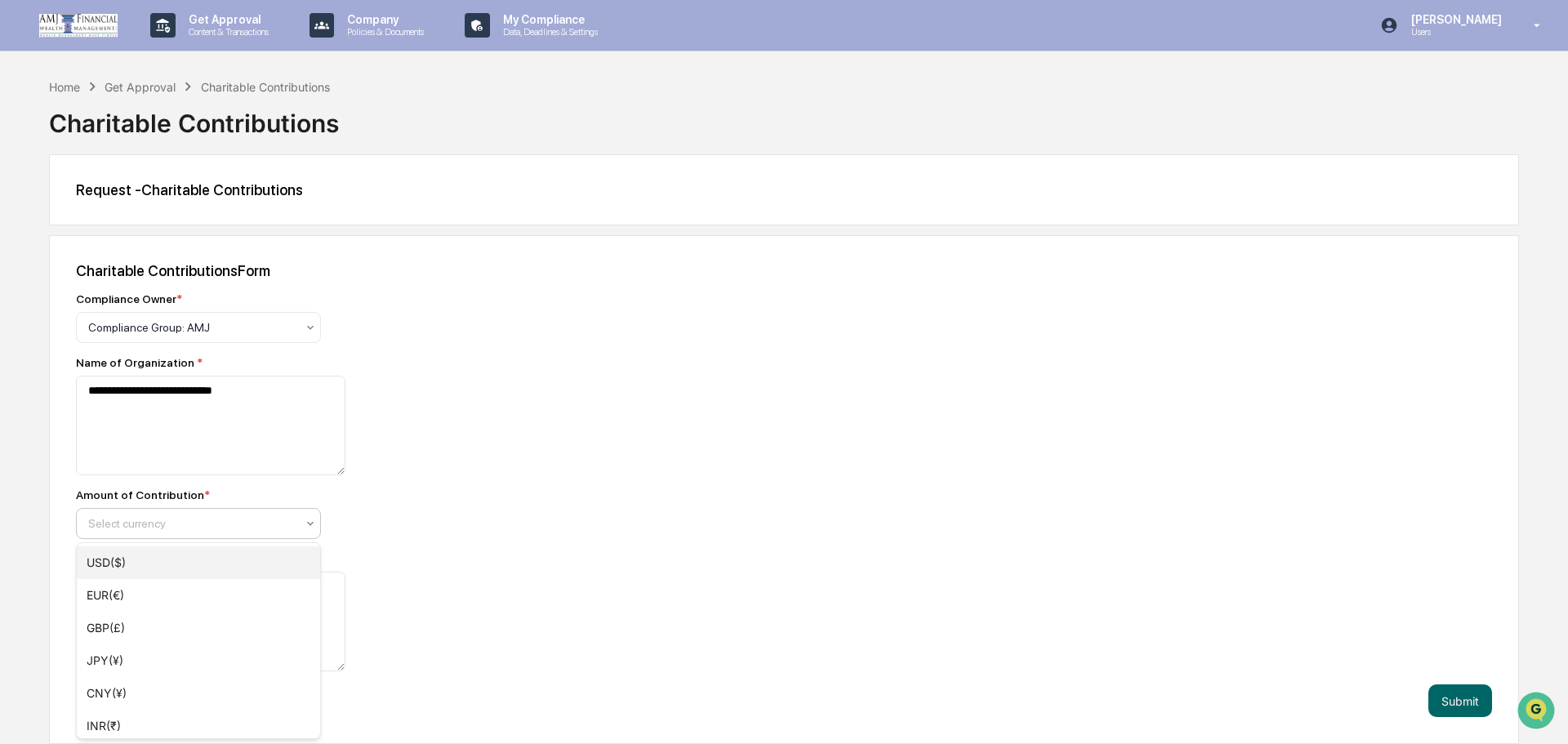
click at [121, 560] on div "USD($)" at bounding box center [198, 563] width 243 height 33
click at [62, 86] on div "Home" at bounding box center [64, 86] width 31 height 14
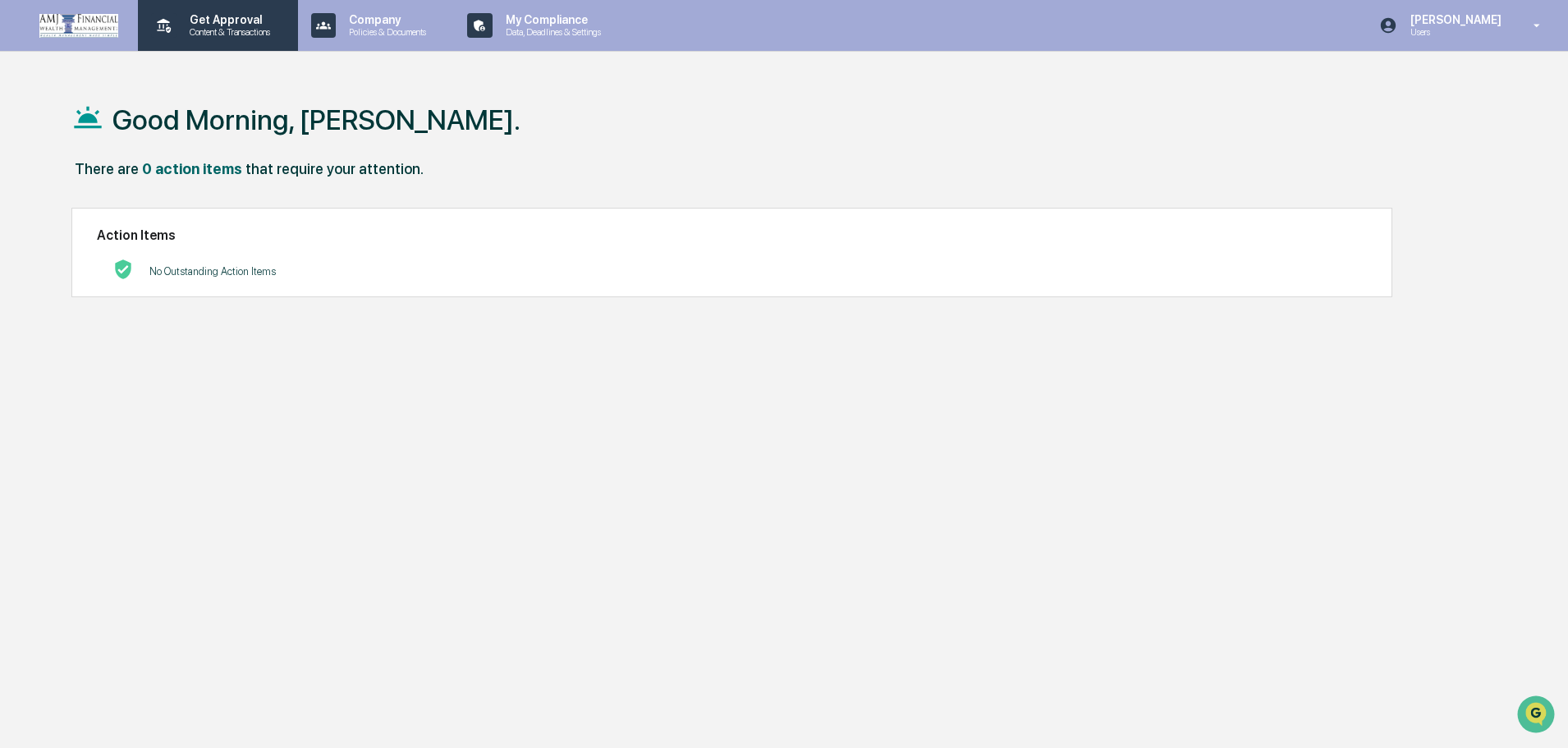
click at [212, 30] on p "Content & Transactions" at bounding box center [227, 32] width 102 height 11
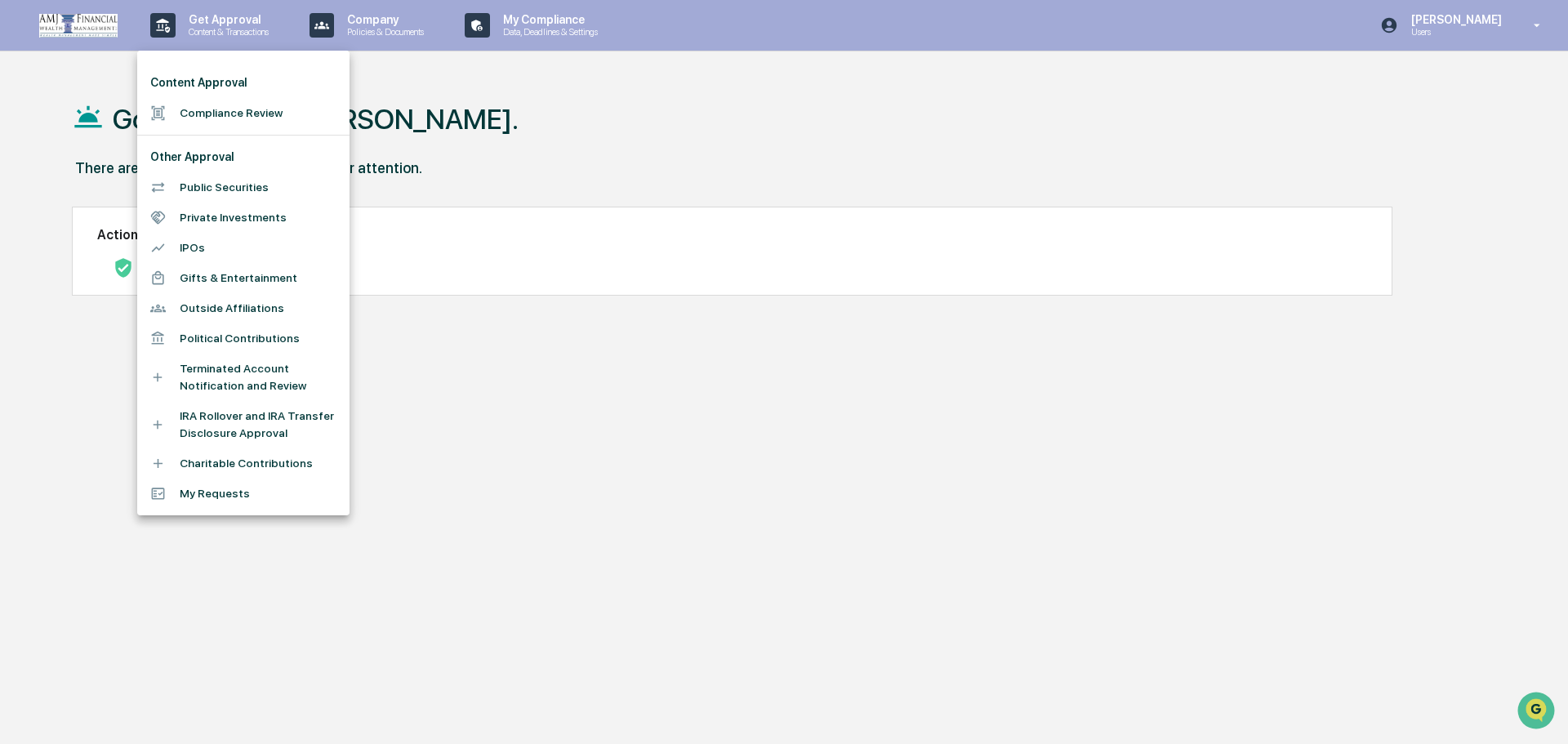
click at [217, 465] on li "Charitable Contributions" at bounding box center [243, 463] width 212 height 30
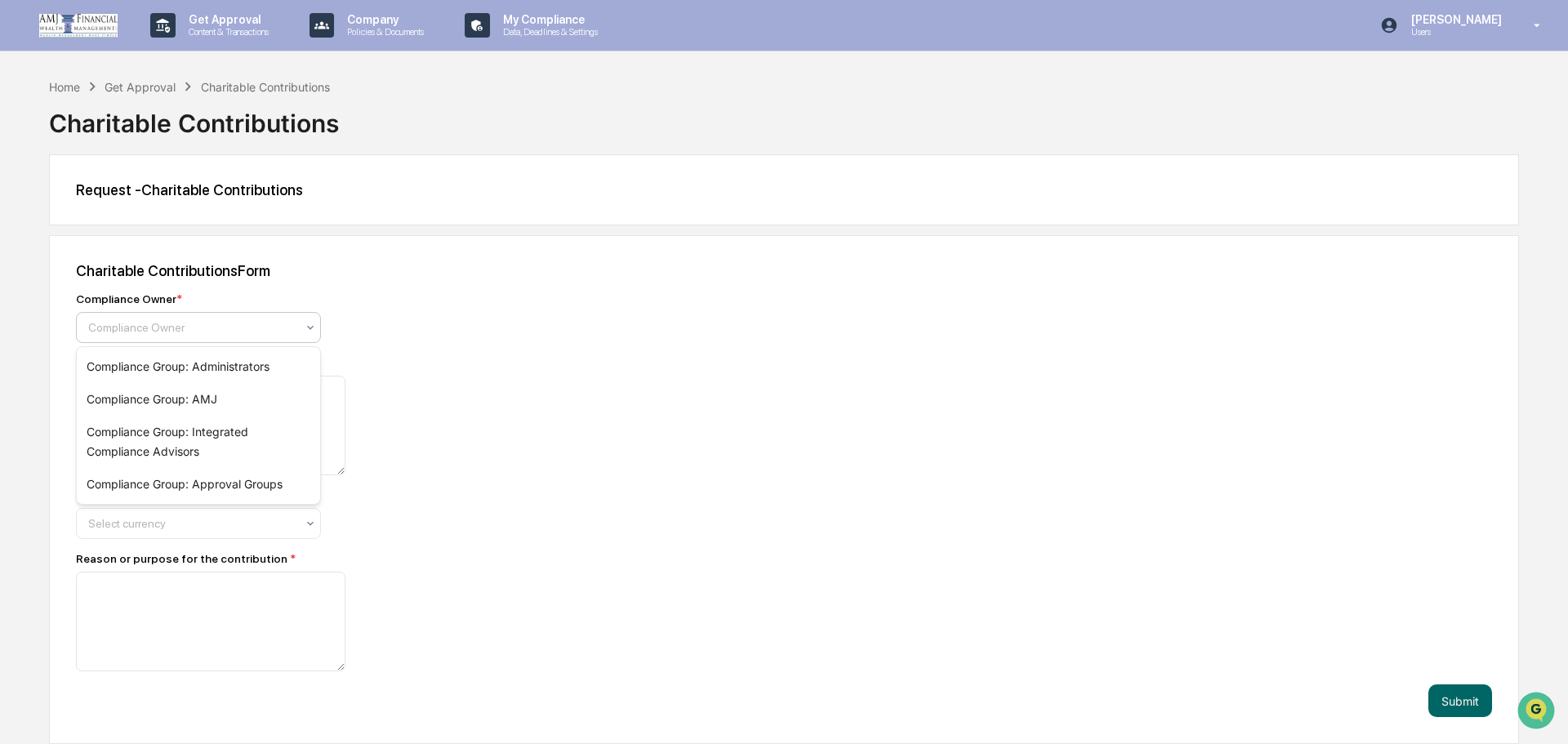
click at [309, 326] on icon at bounding box center [310, 327] width 13 height 13
click at [209, 399] on div "Compliance Group: AMJ" at bounding box center [198, 399] width 243 height 33
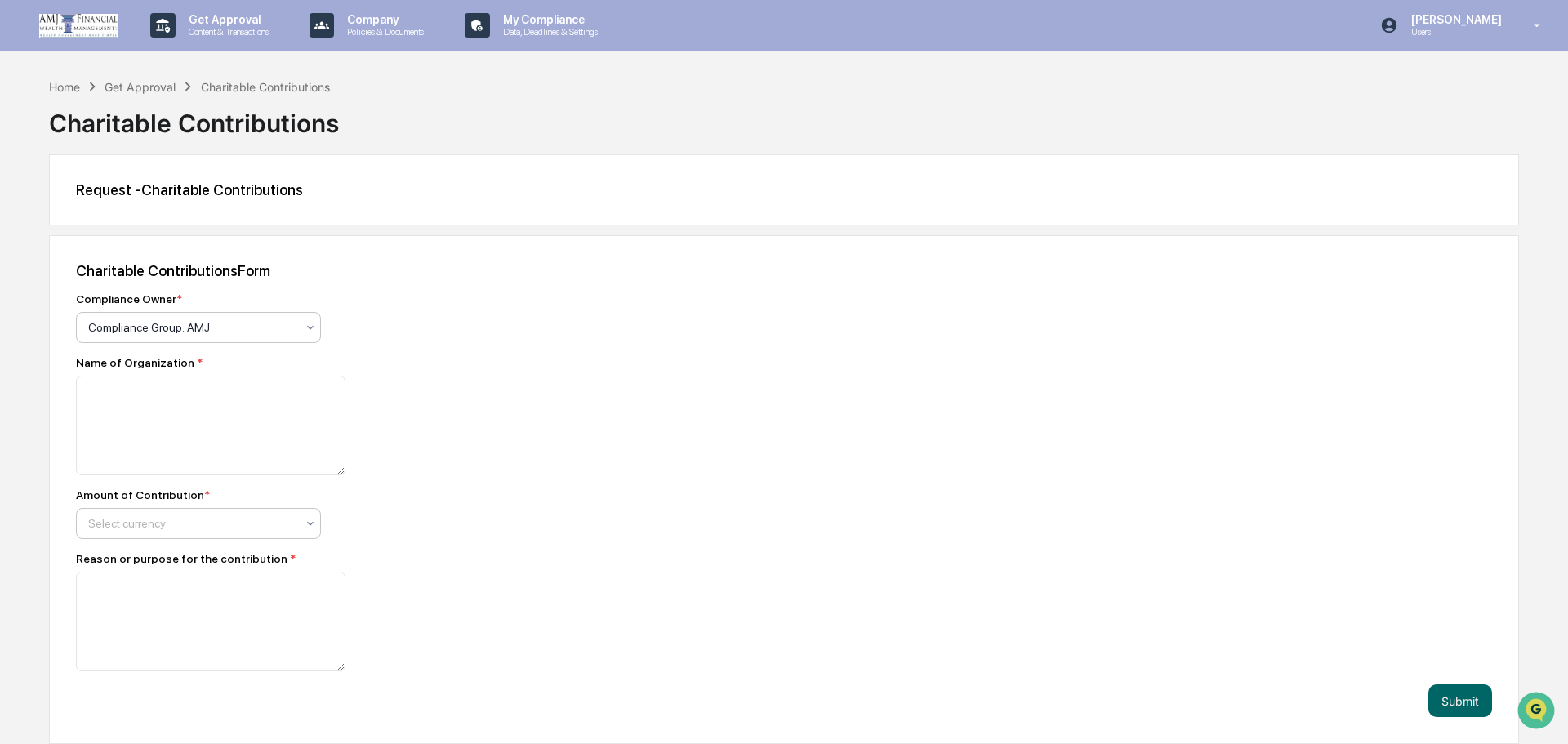
click at [305, 524] on icon at bounding box center [310, 524] width 13 height 13
click at [98, 556] on div "USD($)" at bounding box center [198, 563] width 243 height 33
click at [148, 521] on div at bounding box center [191, 523] width 207 height 16
click at [98, 560] on div "USD($)" at bounding box center [198, 563] width 243 height 33
click at [237, 35] on p "Content & Transactions" at bounding box center [226, 32] width 101 height 11
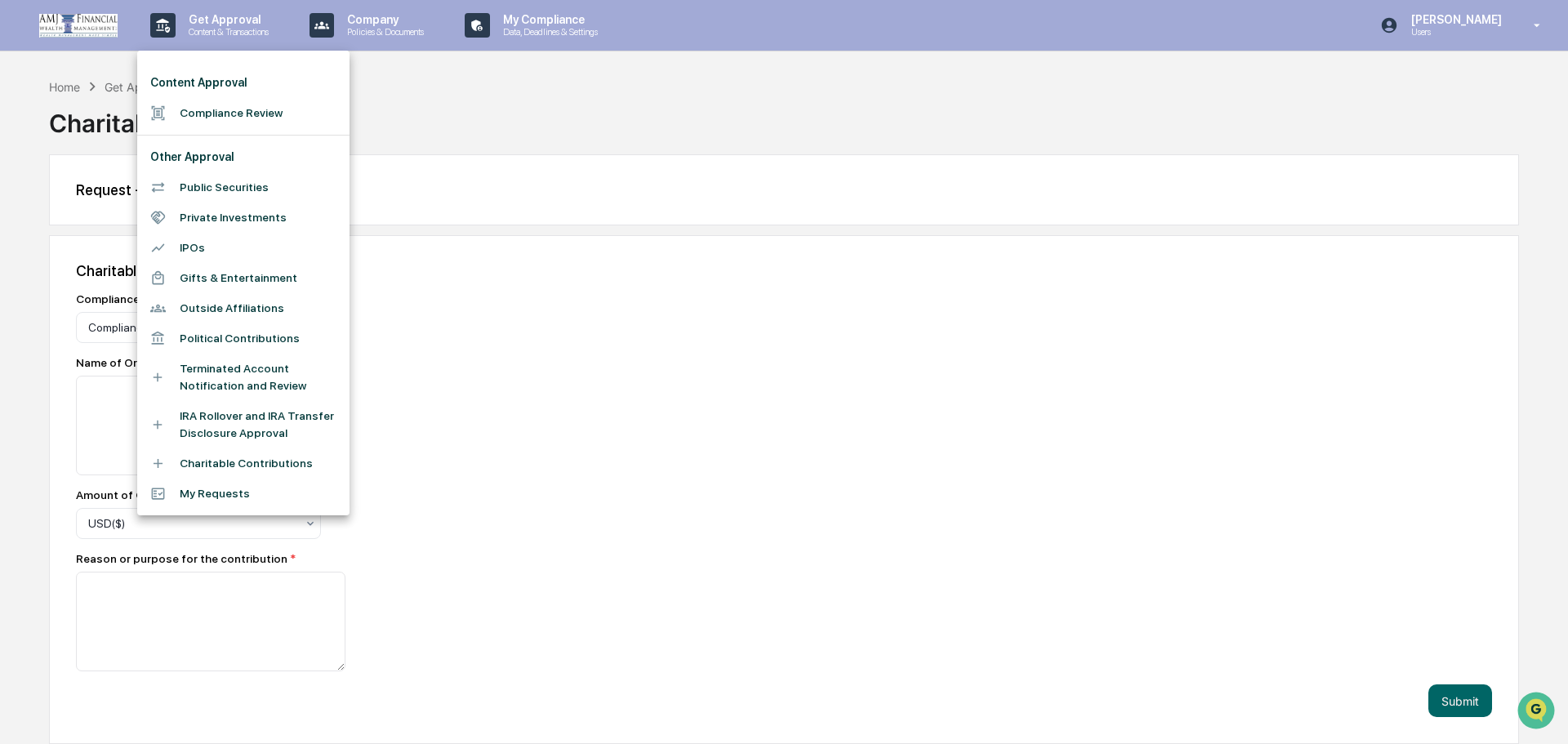
click at [534, 163] on div at bounding box center [784, 372] width 1568 height 744
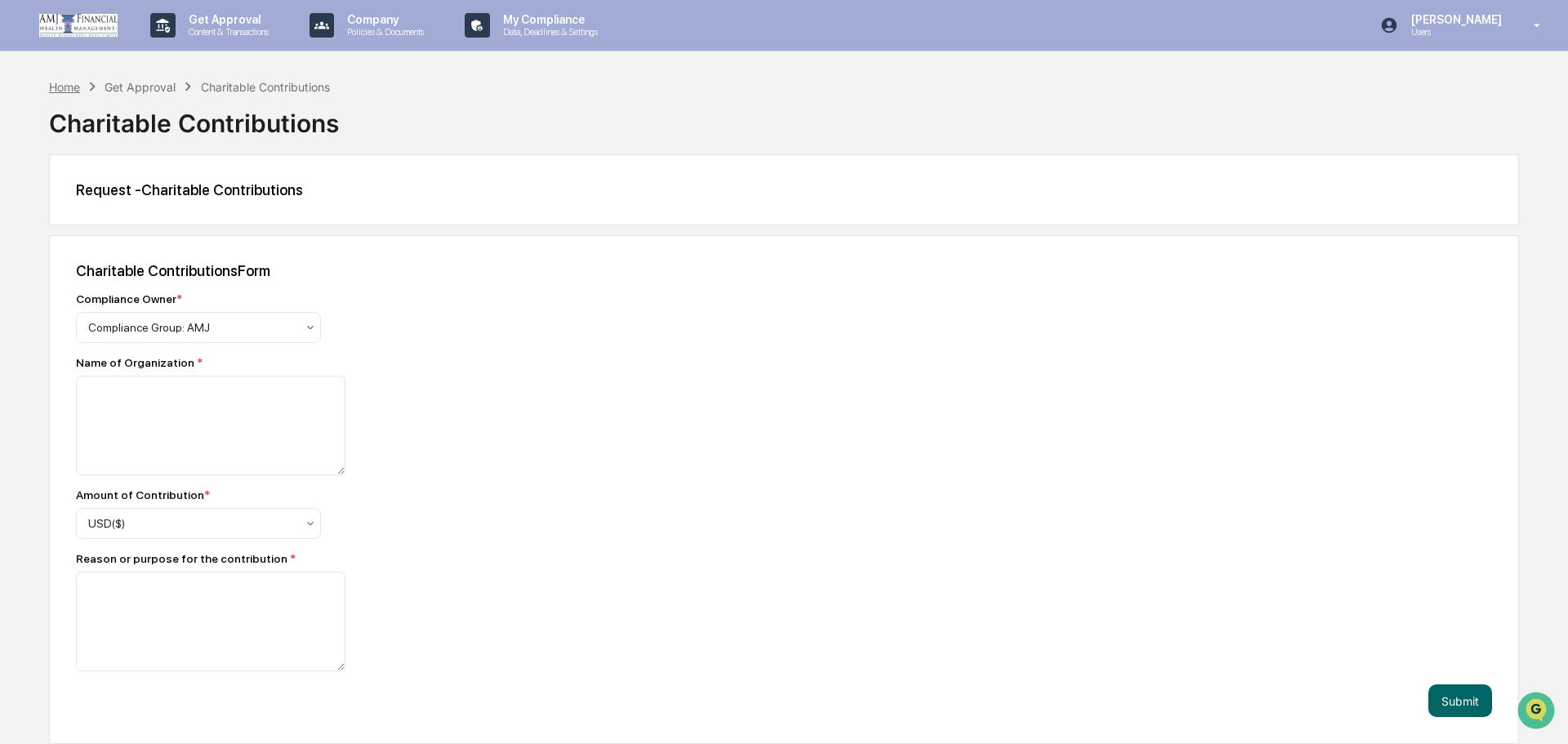
click at [57, 85] on div "Home" at bounding box center [64, 86] width 31 height 14
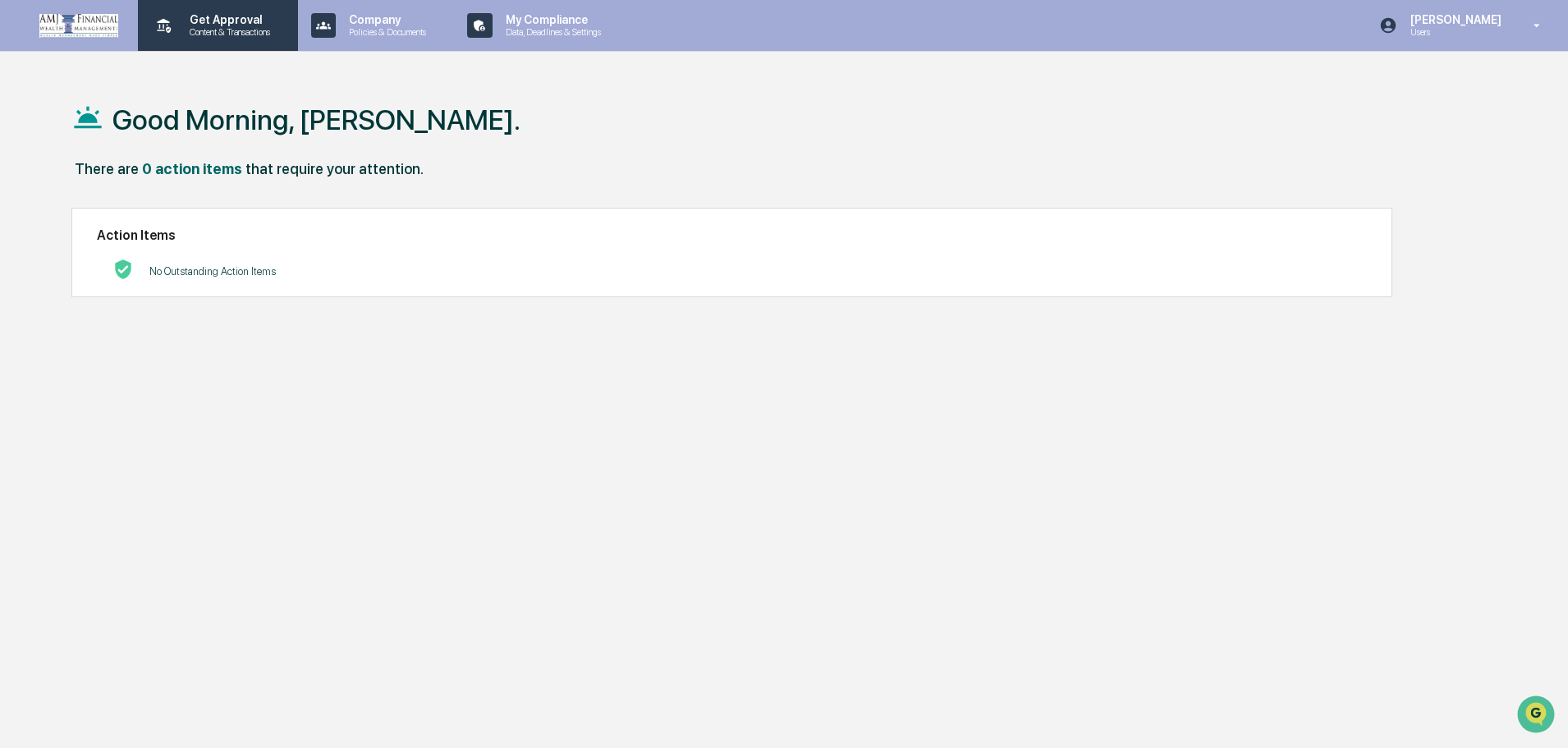
click at [219, 23] on p "Get Approval" at bounding box center [227, 20] width 102 height 13
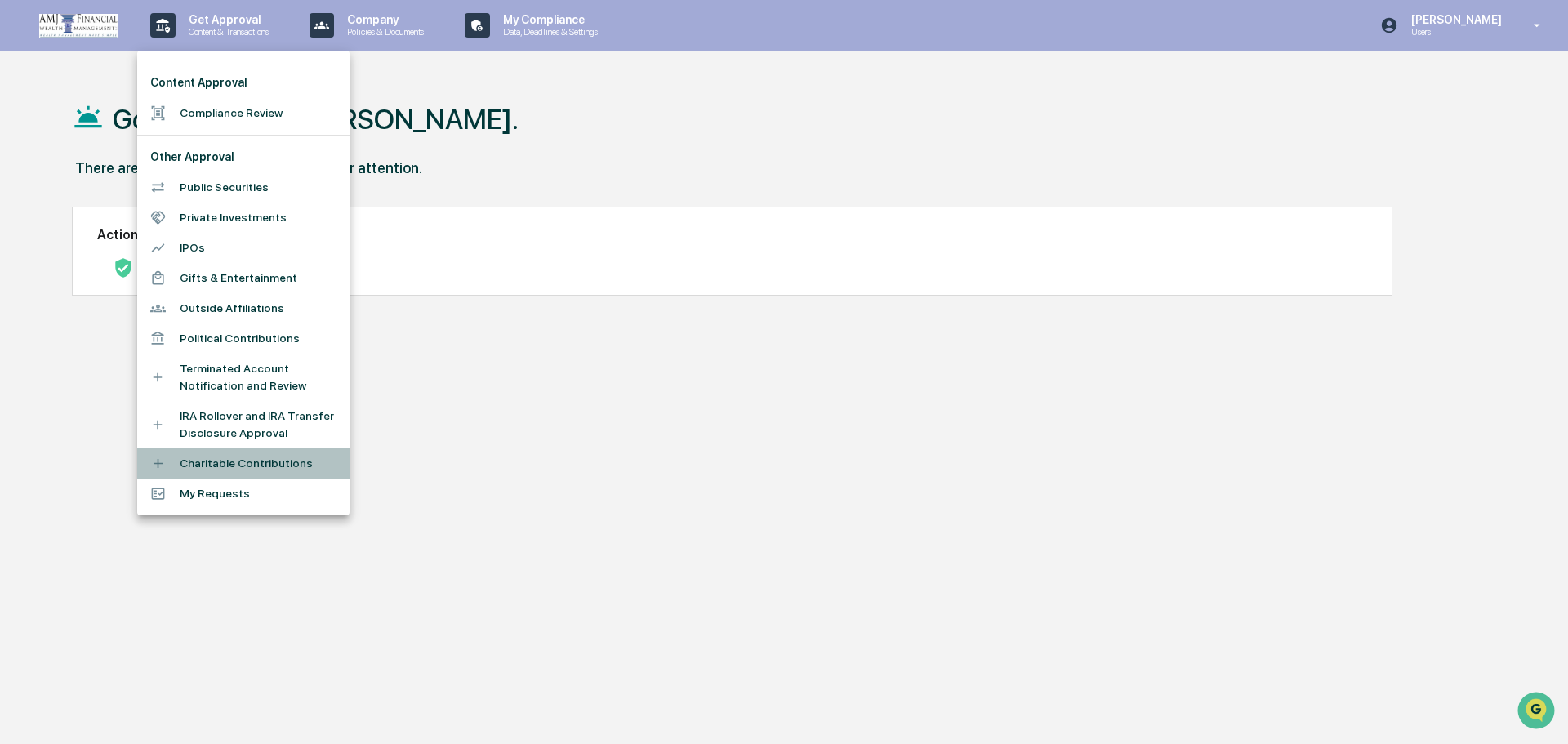
click at [219, 467] on li "Charitable Contributions" at bounding box center [243, 463] width 212 height 30
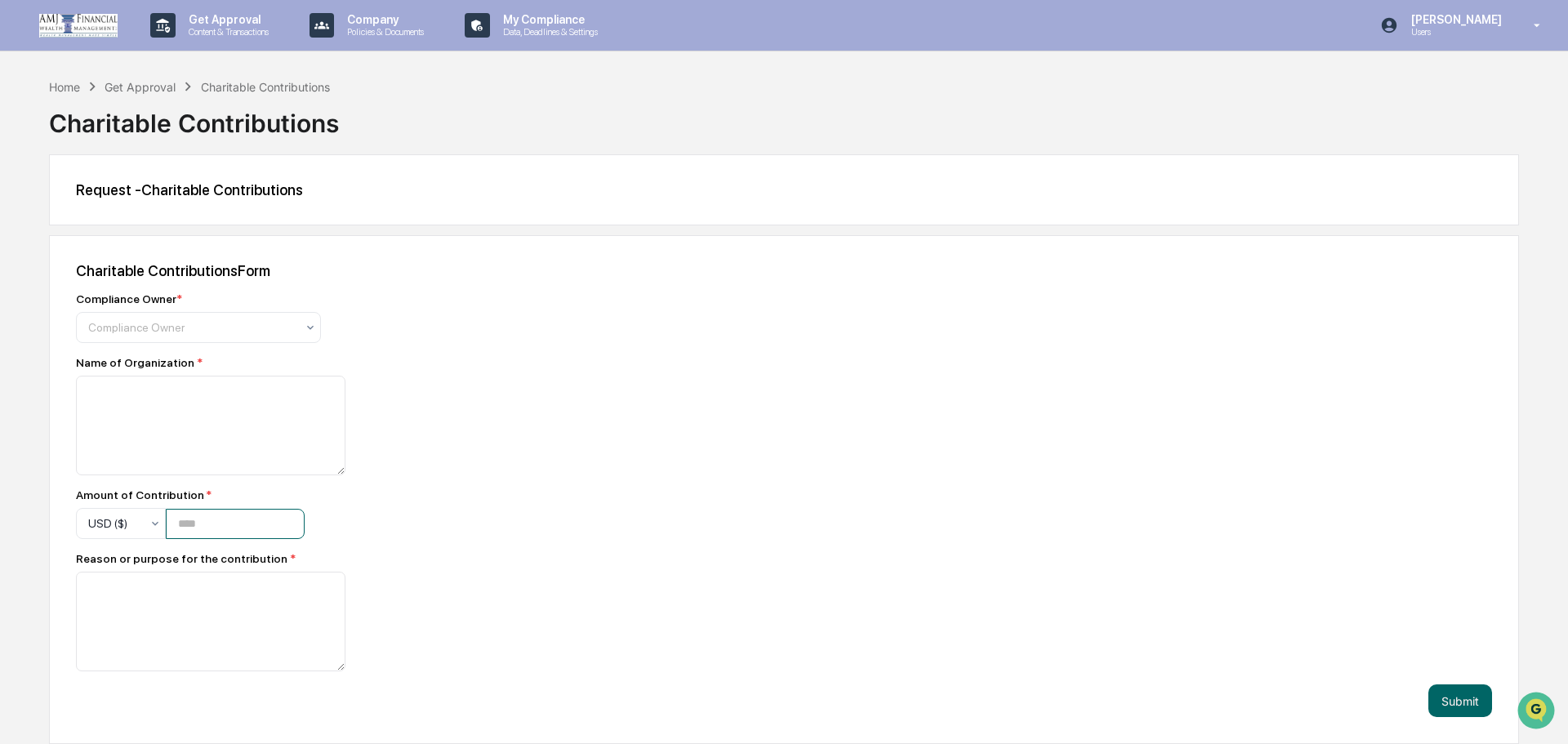
click at [193, 528] on input "number" at bounding box center [235, 524] width 139 height 30
click at [171, 326] on div at bounding box center [191, 326] width 207 height 16
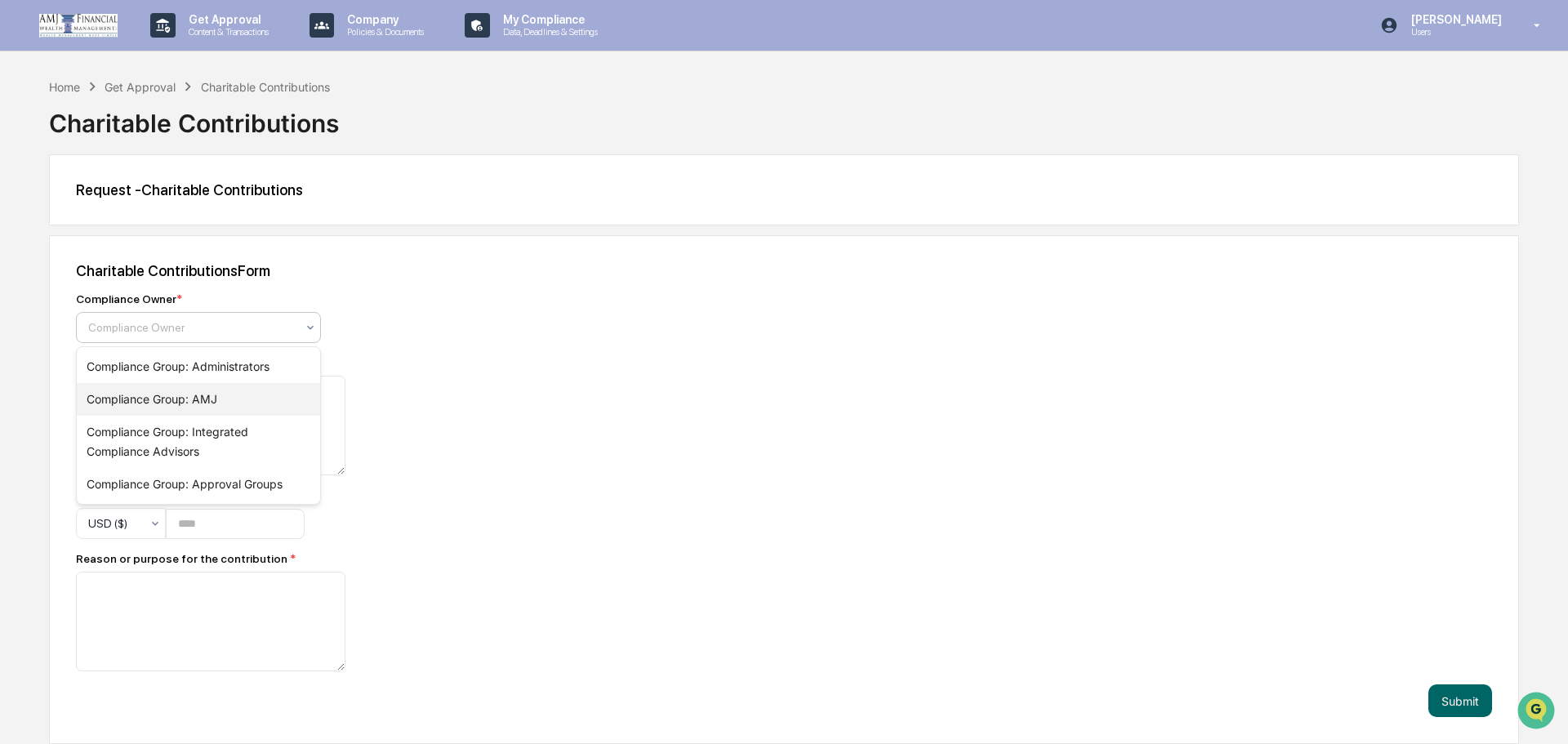
click at [150, 390] on div "Compliance Group: AMJ" at bounding box center [198, 399] width 243 height 33
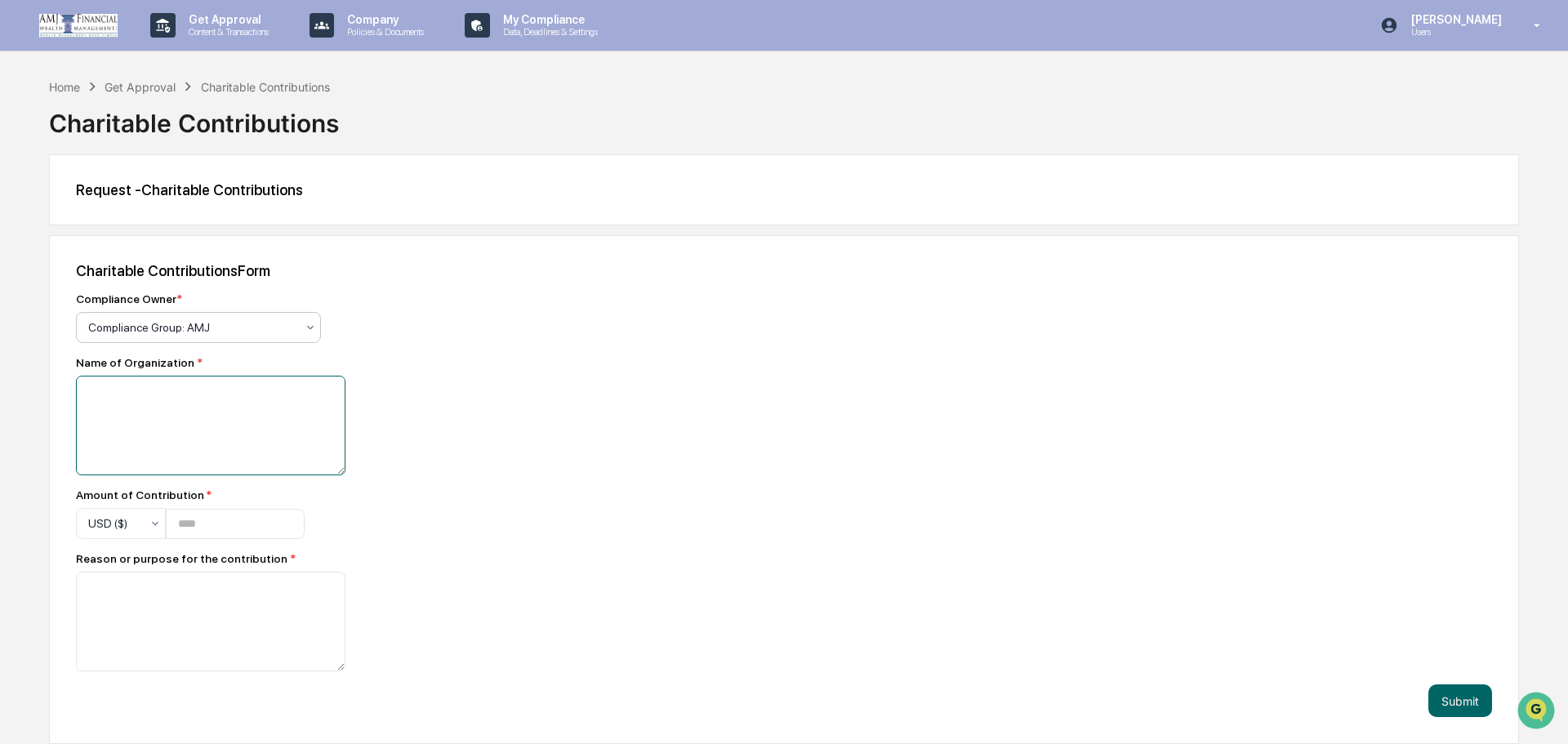
click at [150, 402] on textarea at bounding box center [210, 426] width 269 height 99
type textarea "**********"
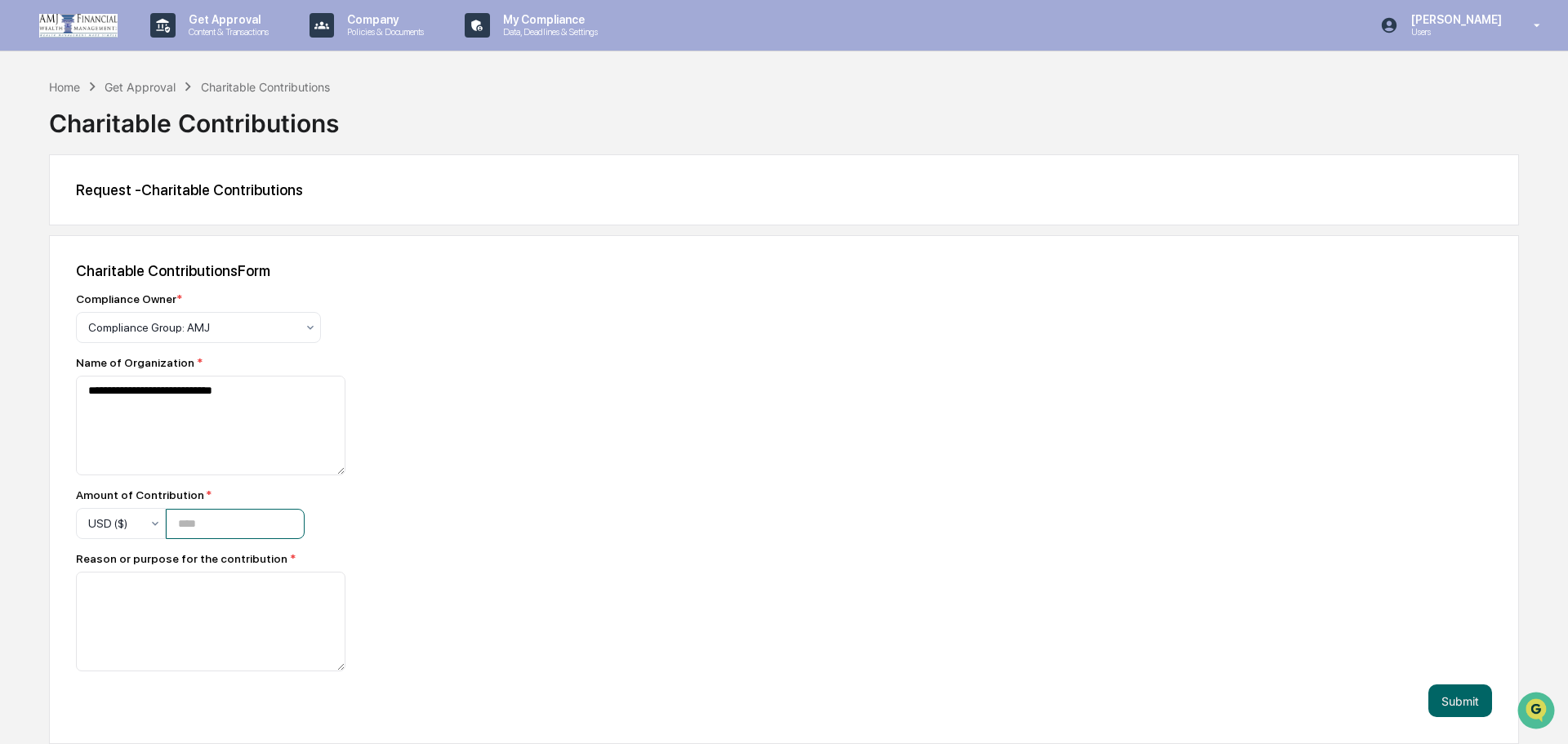
click at [178, 525] on input "number" at bounding box center [235, 524] width 139 height 30
type input "********"
click at [174, 585] on textarea at bounding box center [210, 622] width 269 height 99
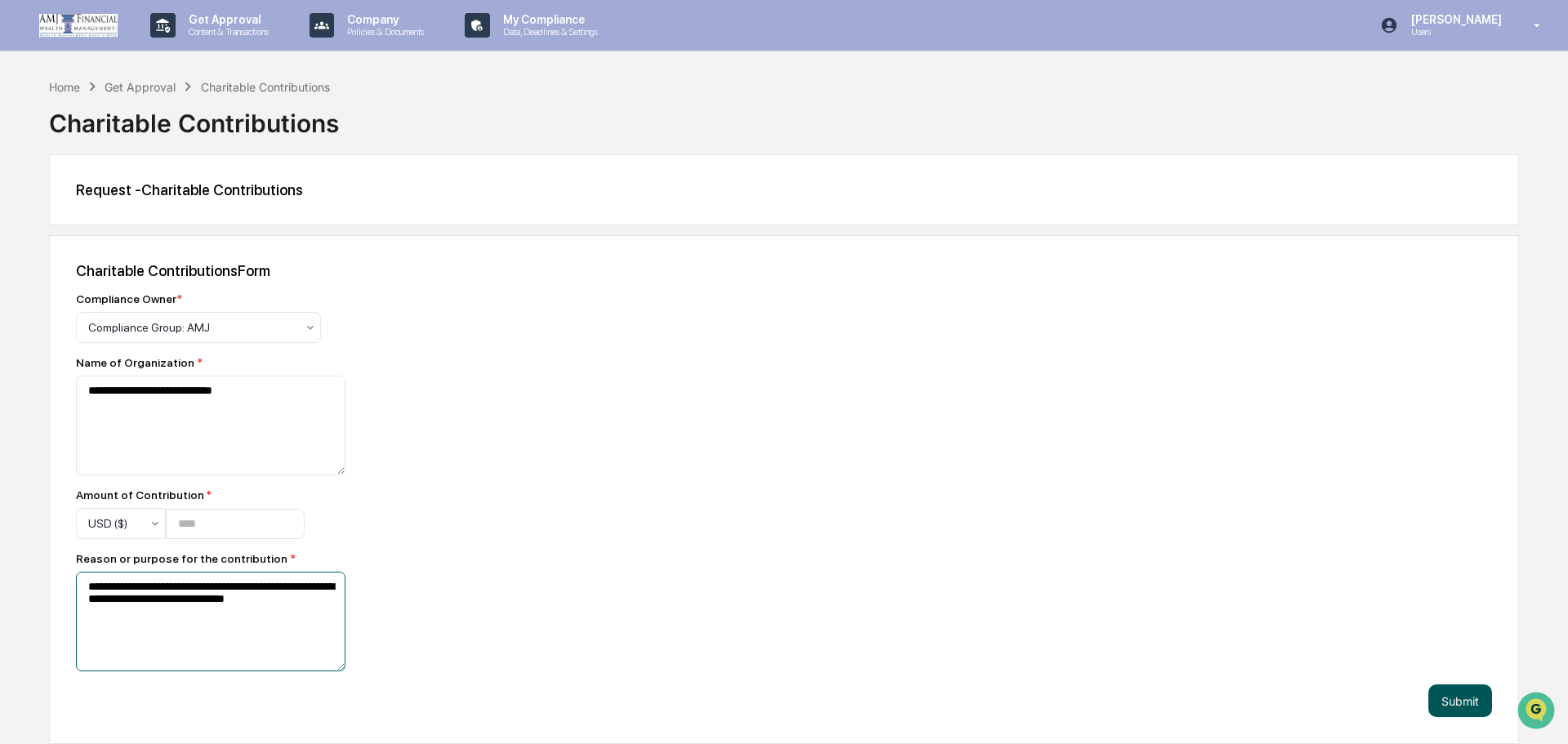
type textarea "**********"
click at [1469, 697] on button "Submit" at bounding box center [1460, 701] width 64 height 33
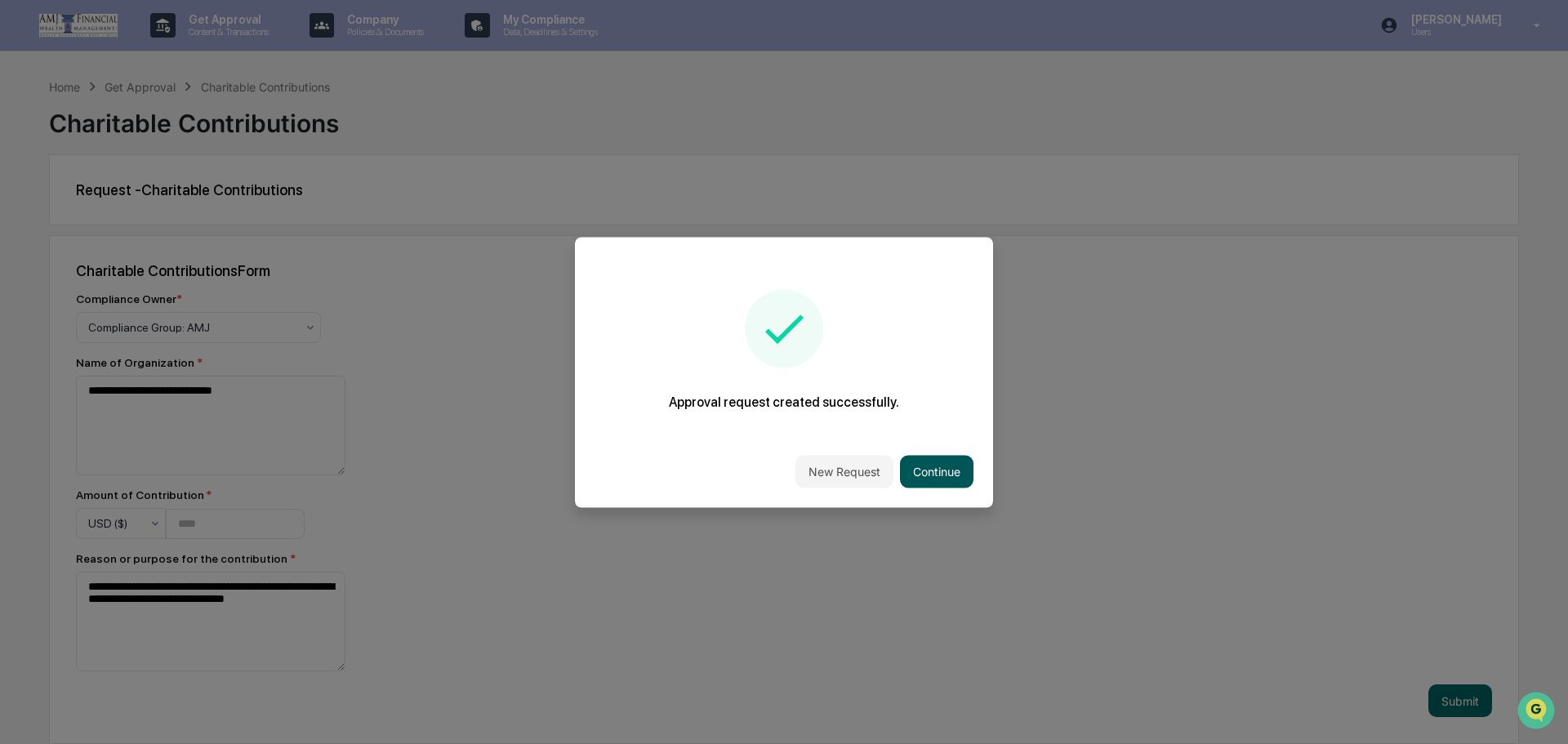
click at [932, 459] on button "Continue" at bounding box center [937, 471] width 73 height 33
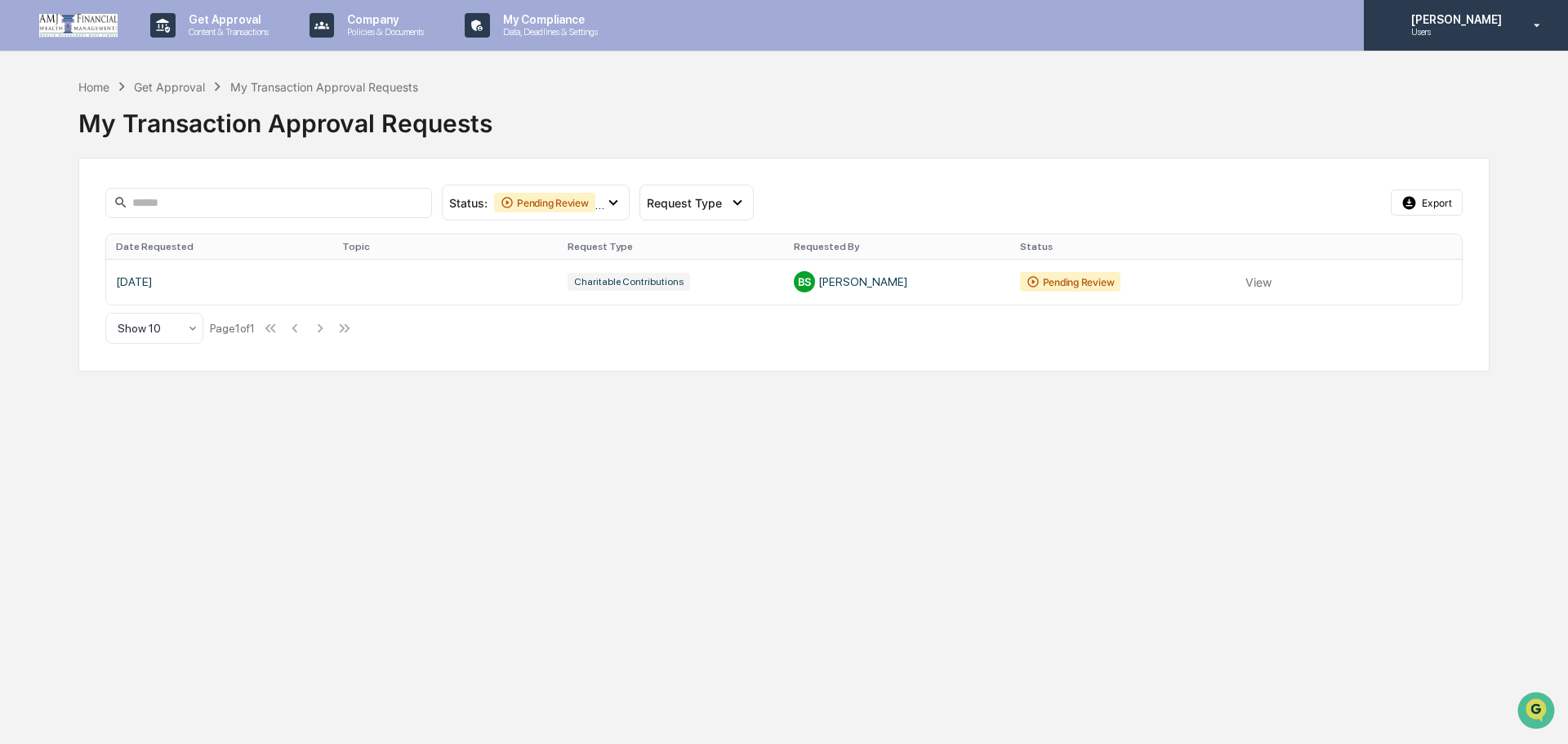
click at [1438, 26] on p "Users" at bounding box center [1454, 32] width 112 height 11
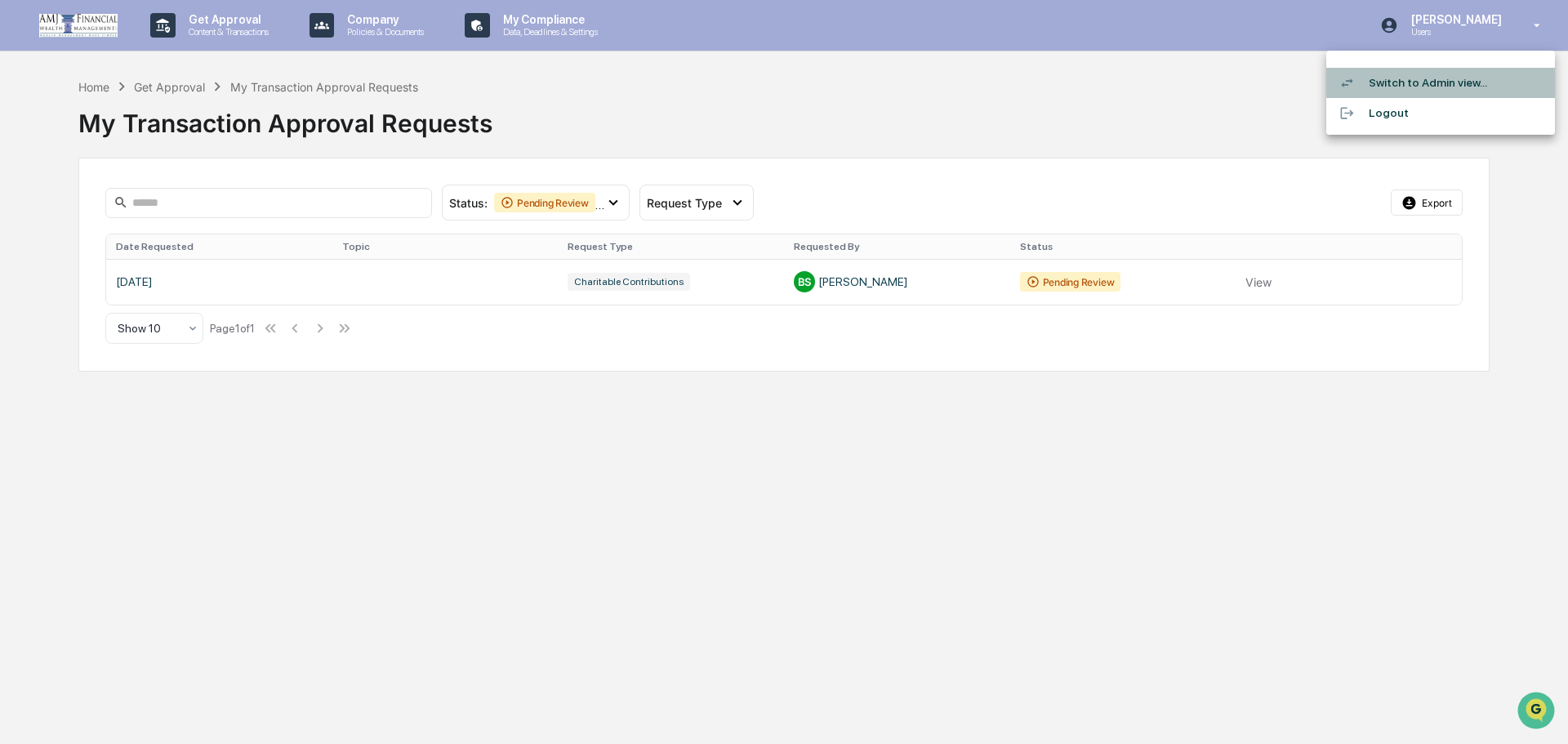
click at [1421, 79] on li "Switch to Admin view..." at bounding box center [1440, 83] width 229 height 30
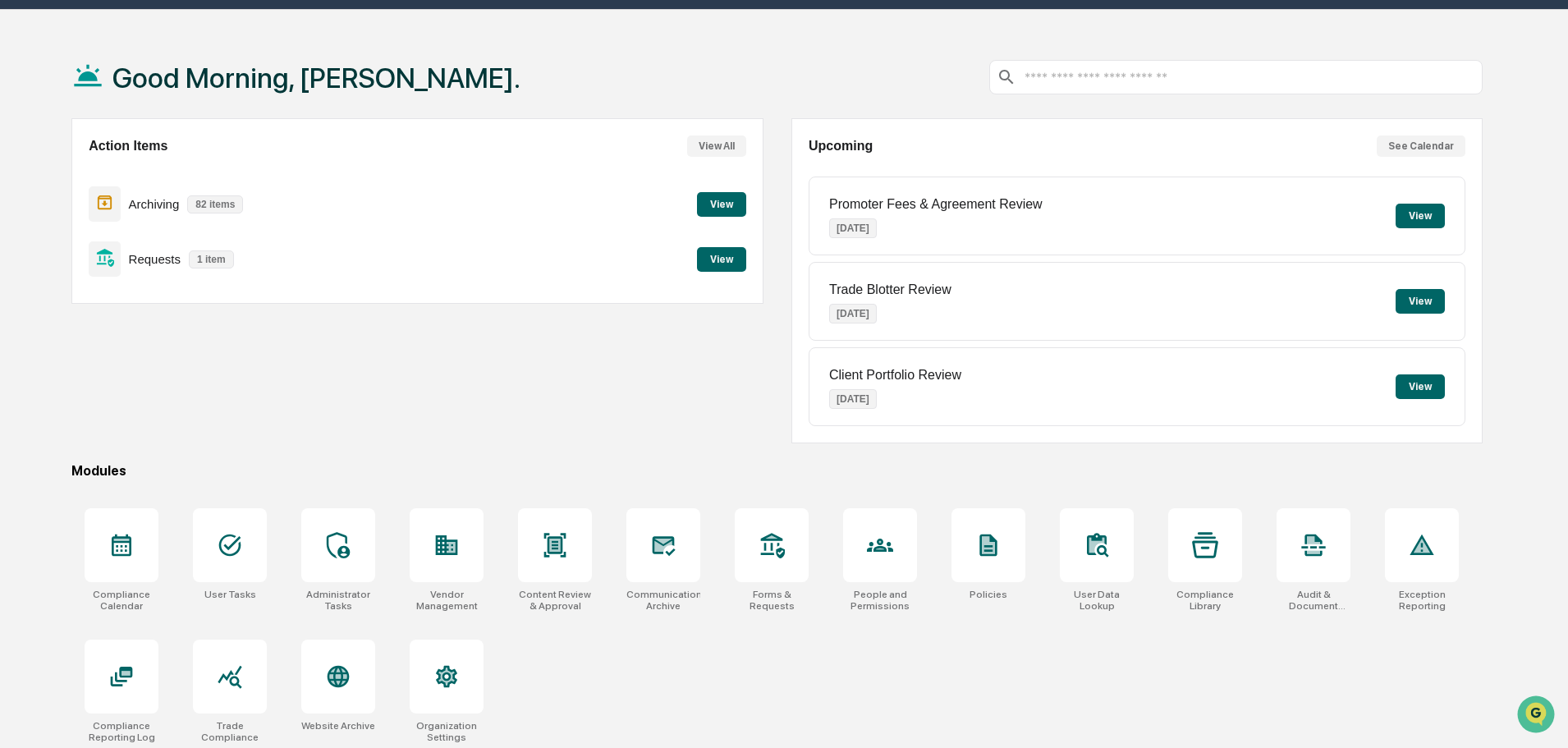
scroll to position [78, 0]
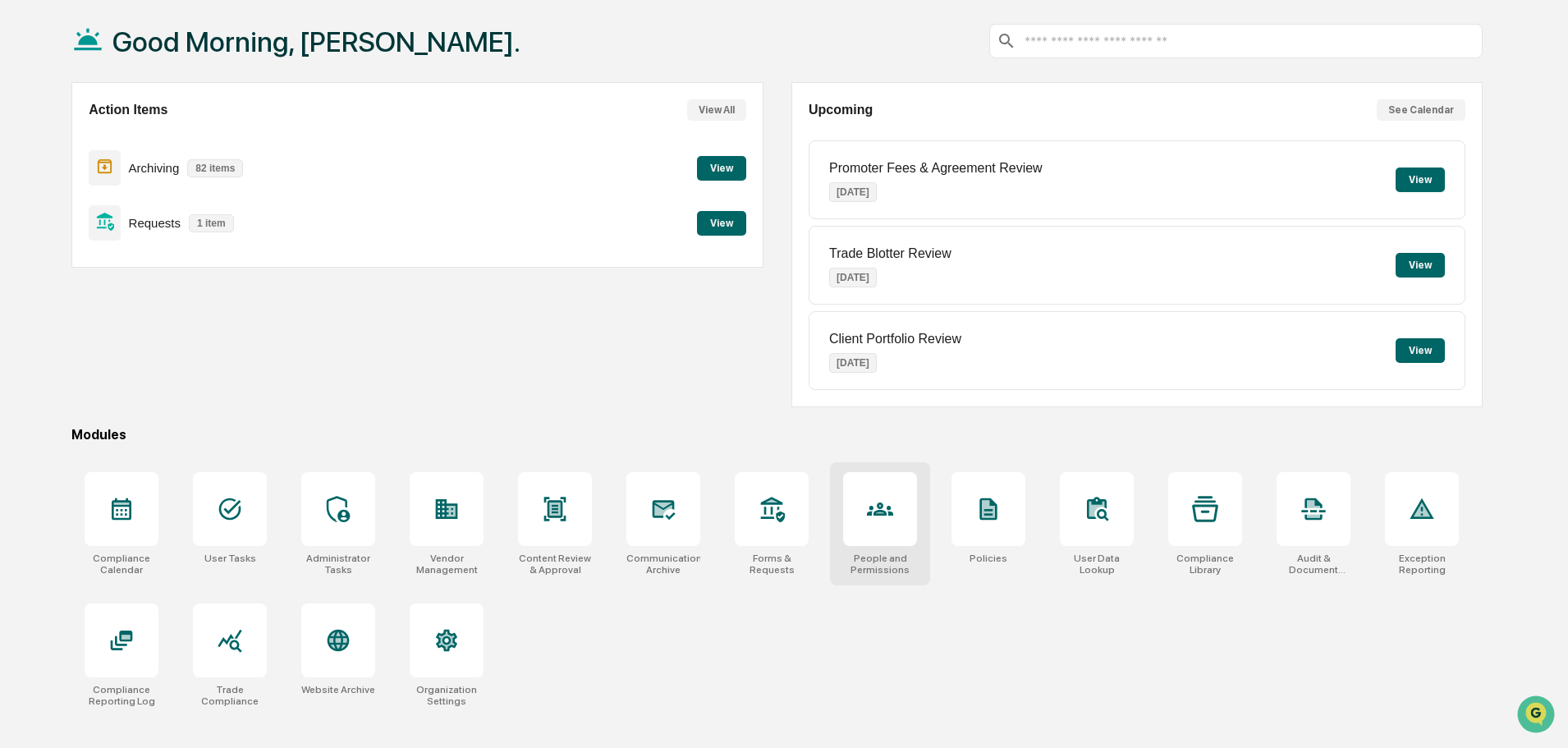
click at [880, 516] on icon at bounding box center [881, 509] width 26 height 13
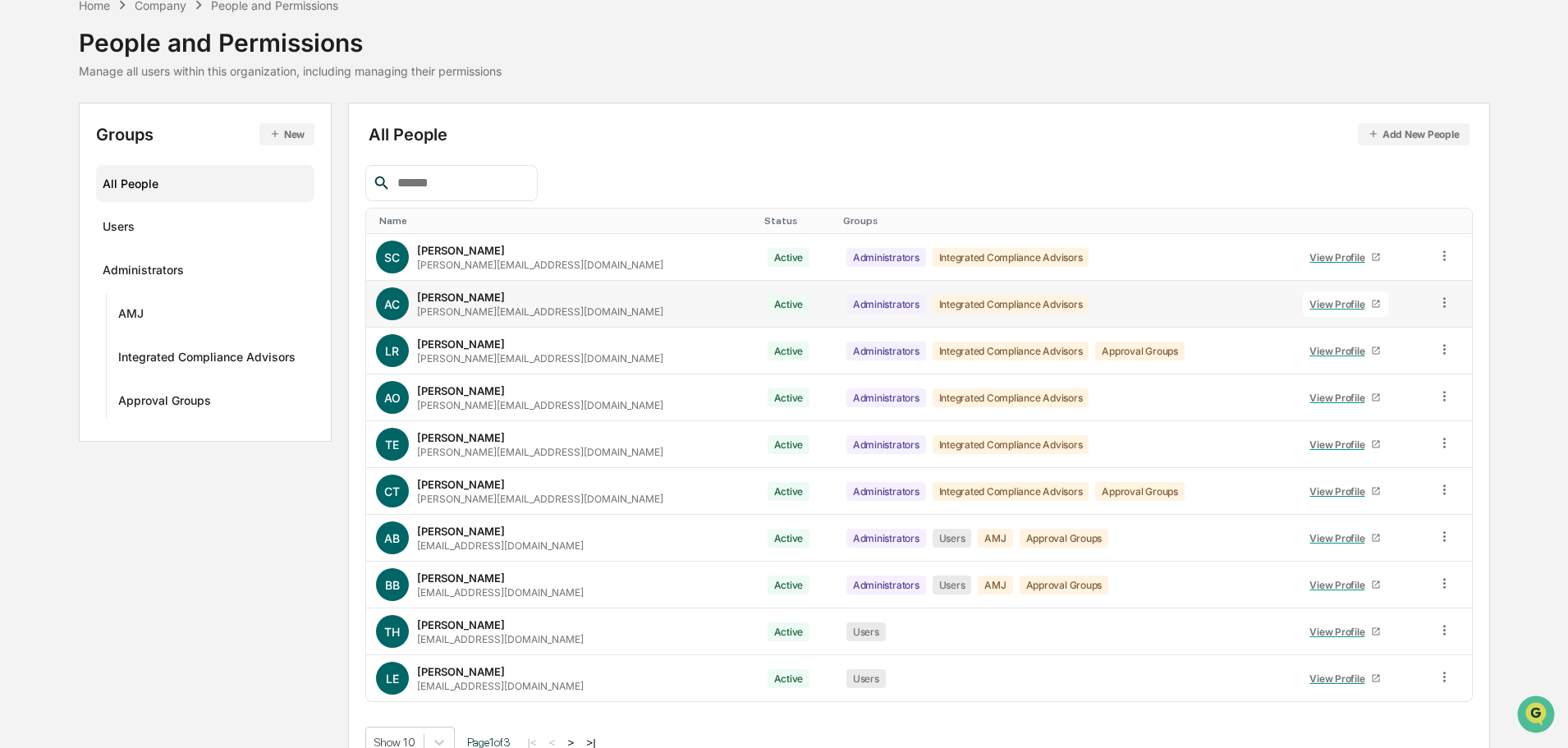
scroll to position [109, 0]
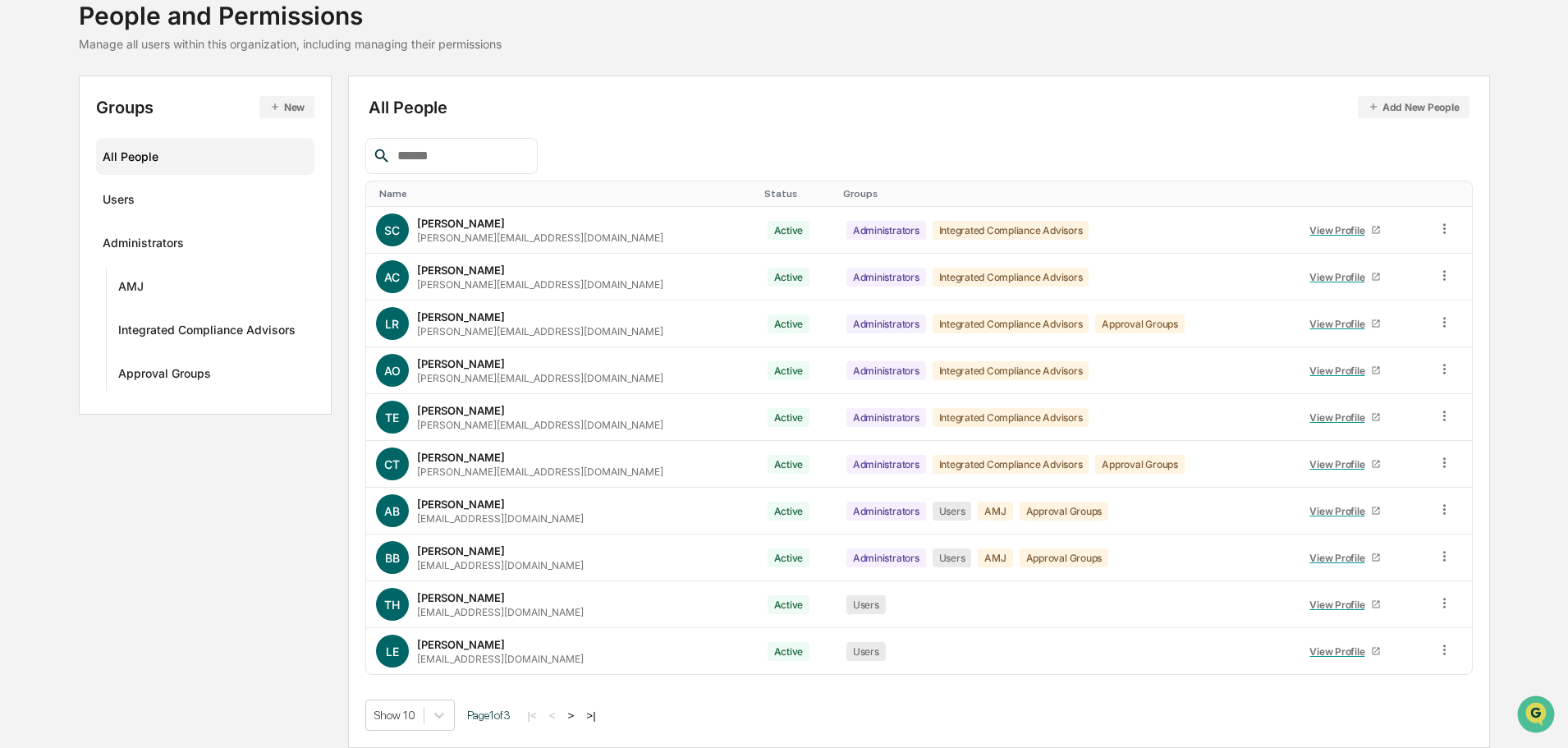
click at [578, 713] on button ">" at bounding box center [570, 715] width 16 height 14
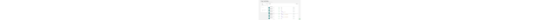
scroll to position [0, 0]
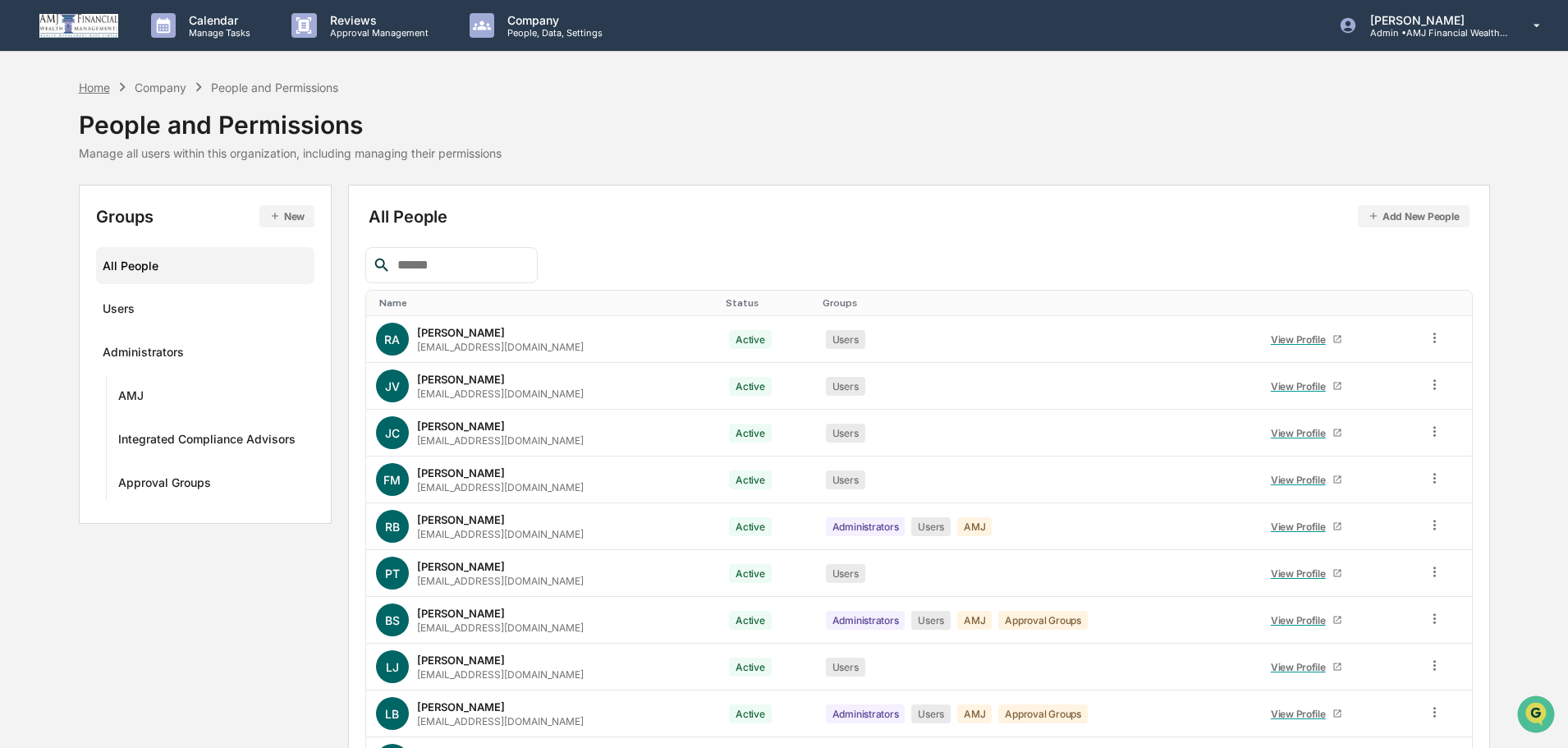
click at [98, 85] on div "Home" at bounding box center [94, 87] width 31 height 14
